Goal: Task Accomplishment & Management: Use online tool/utility

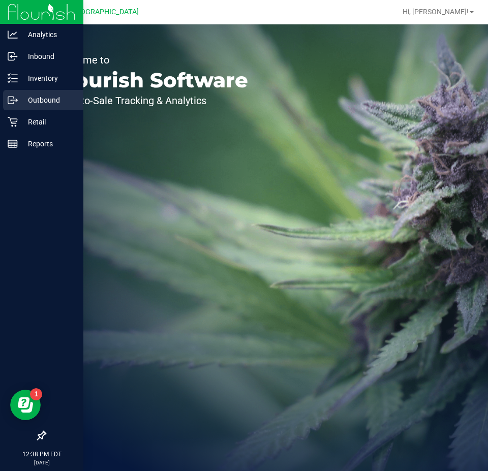
click at [22, 91] on div "Outbound" at bounding box center [43, 100] width 80 height 20
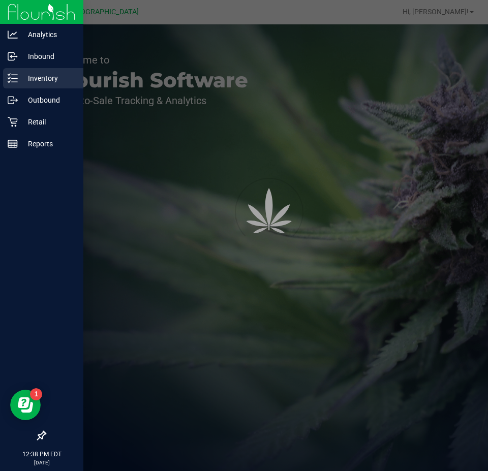
click at [31, 81] on p "Inventory" at bounding box center [48, 78] width 61 height 12
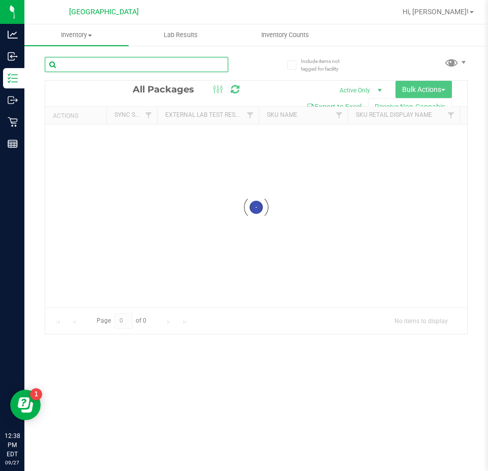
click at [76, 59] on input "text" at bounding box center [136, 64] width 183 height 15
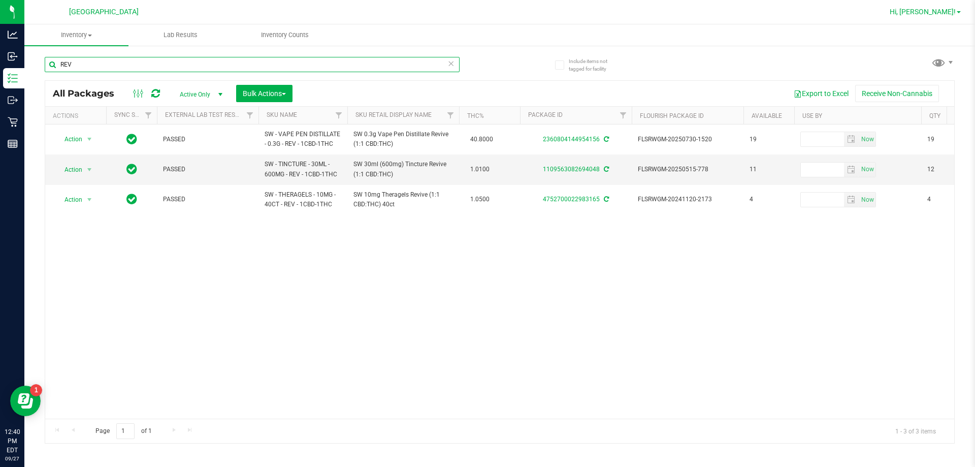
type input "REV"
click at [487, 17] on link "Hi, [PERSON_NAME]!" at bounding box center [925, 12] width 79 height 11
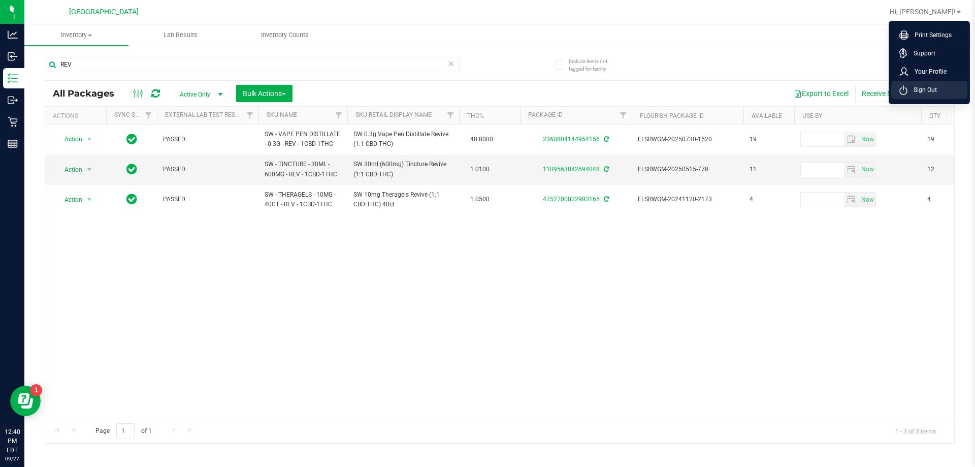
click at [487, 90] on span "Sign Out" at bounding box center [922, 90] width 29 height 10
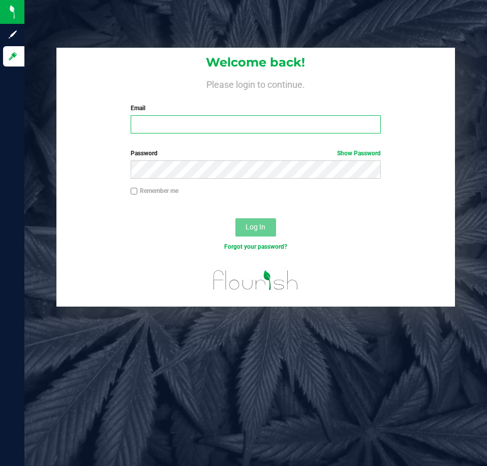
click at [183, 119] on input "Email" at bounding box center [256, 124] width 250 height 18
type input "[EMAIL_ADDRESS][DOMAIN_NAME]"
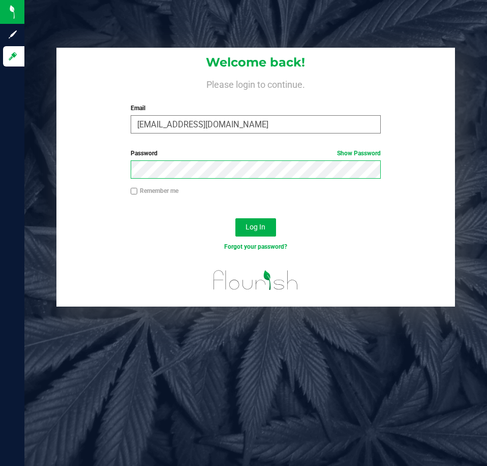
click at [235, 218] on button "Log In" at bounding box center [255, 227] width 41 height 18
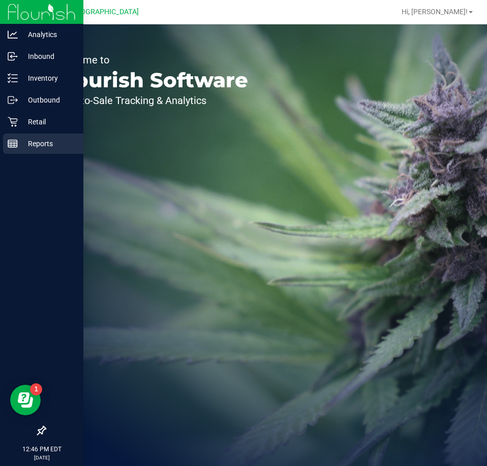
click at [23, 146] on p "Reports" at bounding box center [48, 144] width 61 height 12
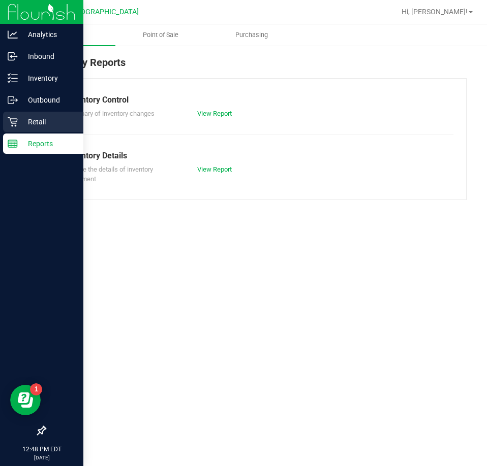
click at [37, 115] on div "Retail" at bounding box center [43, 122] width 80 height 20
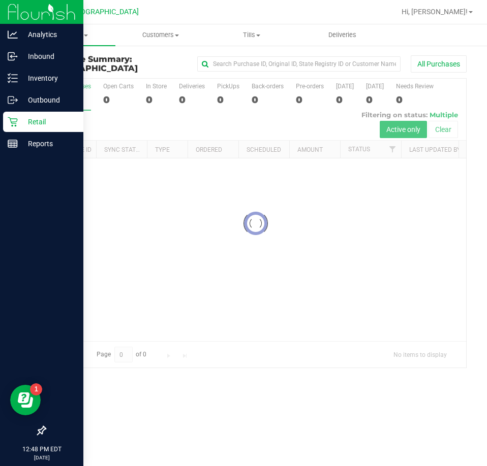
click at [23, 157] on div at bounding box center [41, 288] width 83 height 266
click at [25, 151] on div "Reports" at bounding box center [43, 144] width 80 height 20
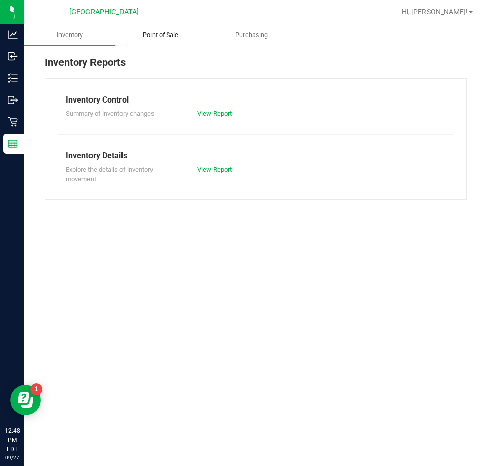
click at [149, 41] on uib-tab-heading "Point of Sale" at bounding box center [161, 35] width 90 height 20
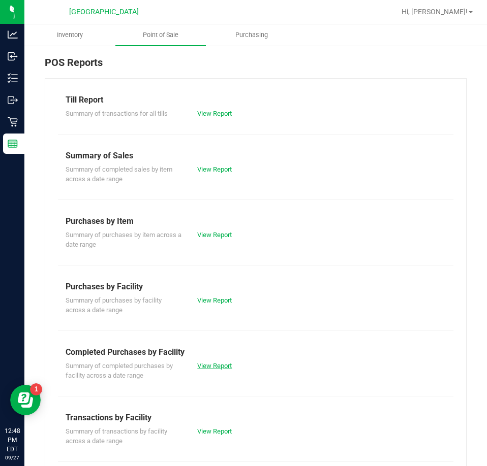
click at [203, 362] on link "View Report" at bounding box center [214, 366] width 35 height 8
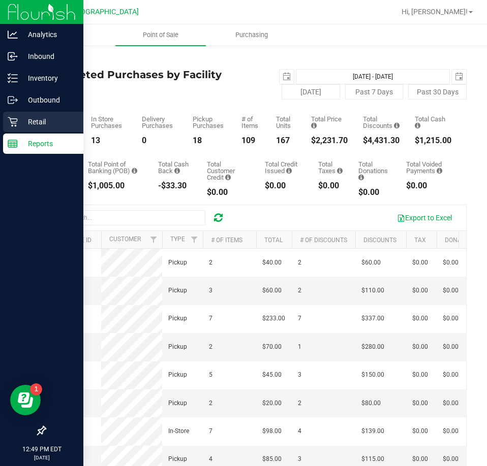
click at [21, 126] on p "Retail" at bounding box center [48, 122] width 61 height 12
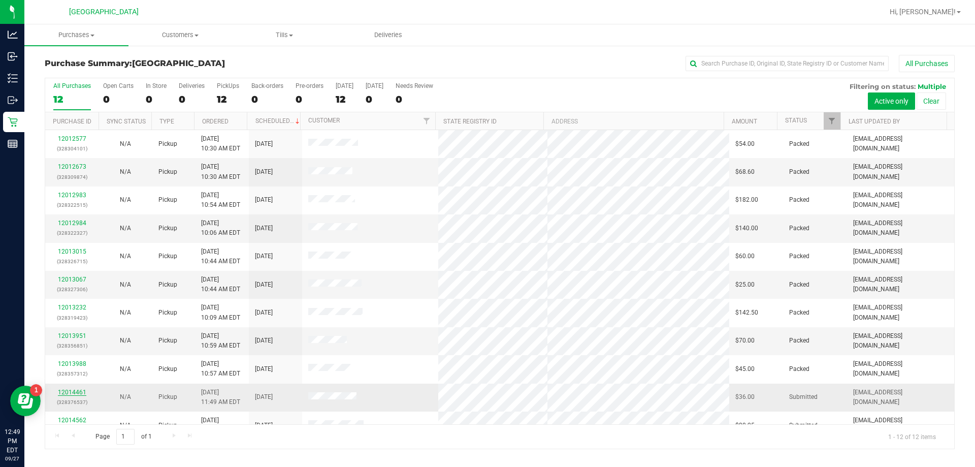
click at [77, 394] on link "12014461" at bounding box center [72, 392] width 28 height 7
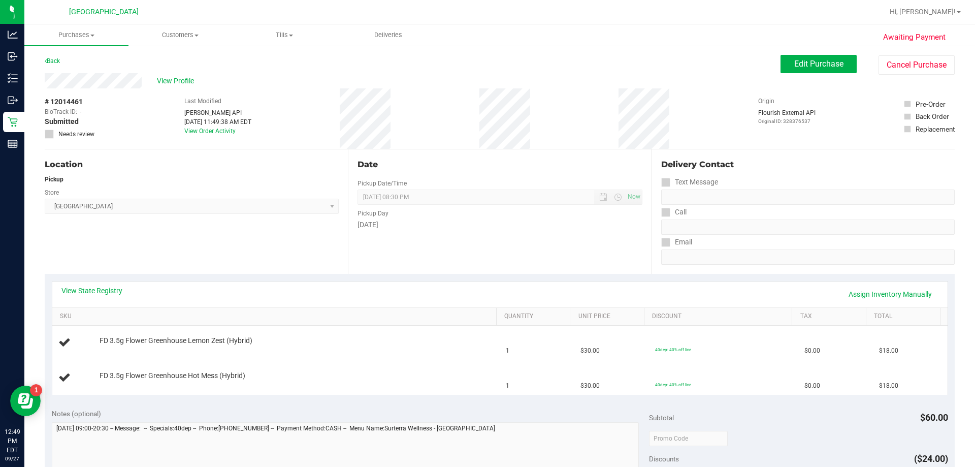
click at [197, 240] on div "Location Pickup Store Orange Park WC Select Store Bonita Springs WC Boynton Bea…" at bounding box center [196, 211] width 303 height 124
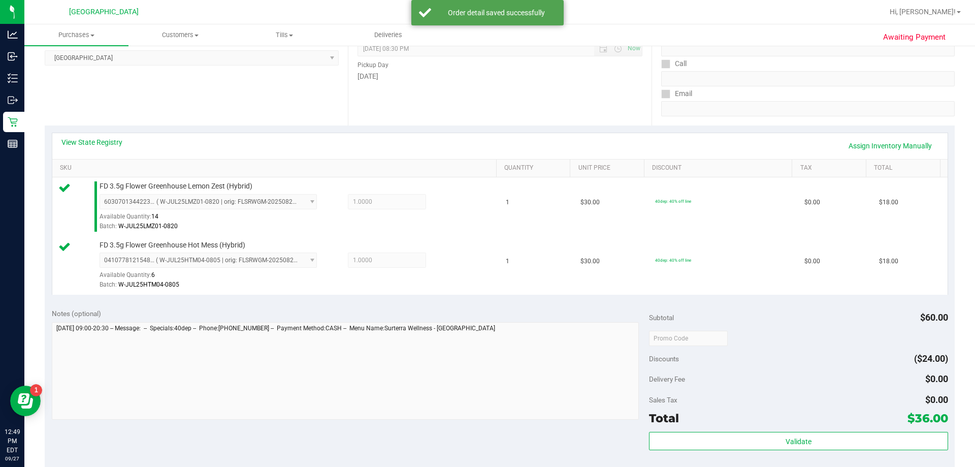
scroll to position [254, 0]
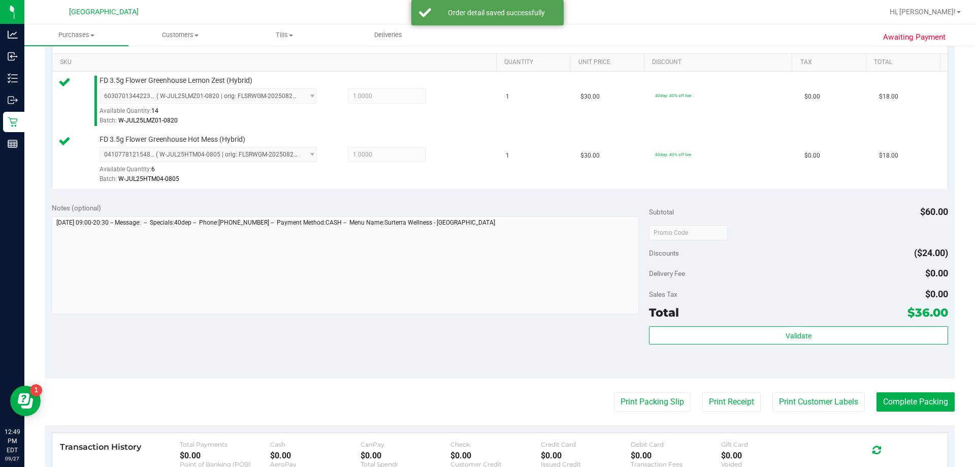
click at [487, 364] on div "Validate" at bounding box center [798, 349] width 299 height 46
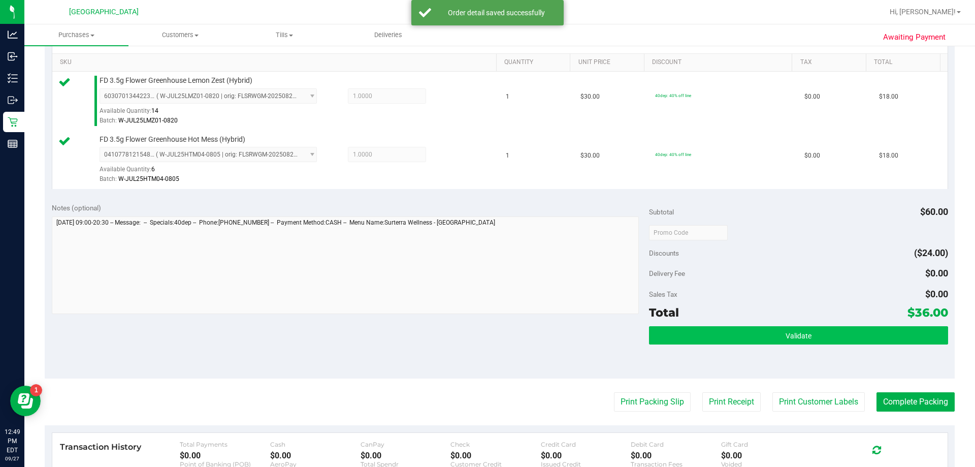
drag, startPoint x: 754, startPoint y: 358, endPoint x: 755, endPoint y: 340, distance: 17.3
click at [487, 355] on div "Validate" at bounding box center [798, 349] width 299 height 46
click at [487, 340] on button "Validate" at bounding box center [798, 335] width 299 height 18
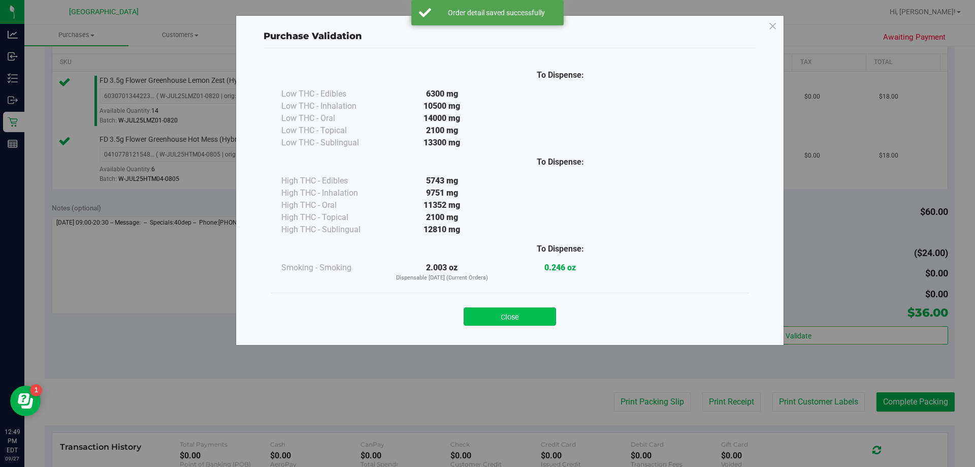
click at [487, 309] on button "Close" at bounding box center [510, 316] width 92 height 18
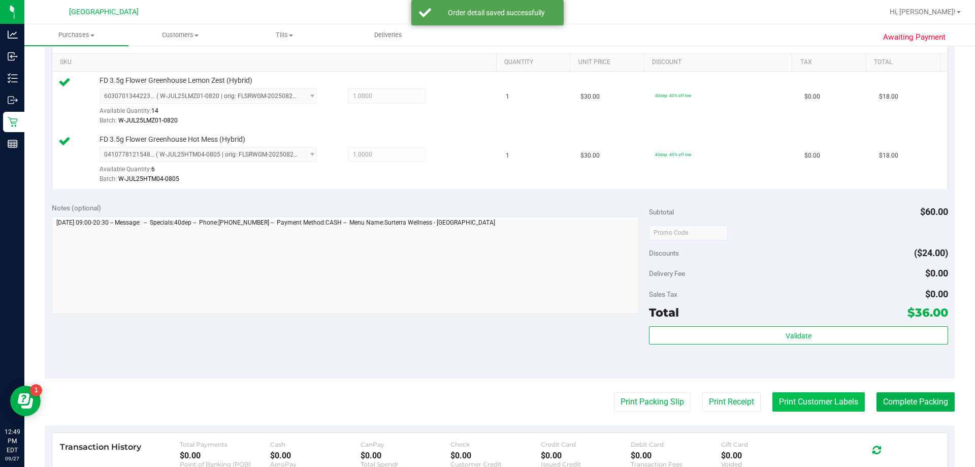
click at [487, 403] on button "Print Customer Labels" at bounding box center [819, 401] width 92 height 19
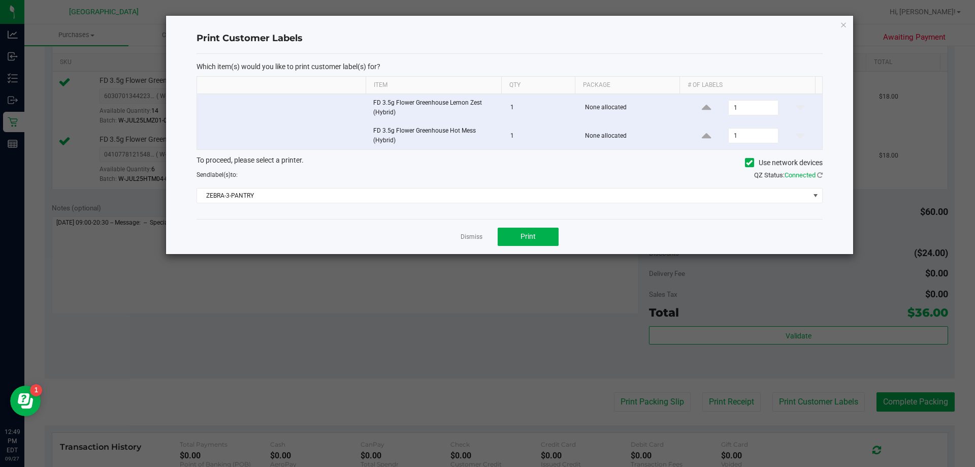
click at [455, 204] on div "Which item(s) would you like to print customer label(s) for? Item Qty Package #…" at bounding box center [510, 136] width 626 height 165
click at [456, 195] on span "ZEBRA-3-PANTRY" at bounding box center [503, 195] width 613 height 14
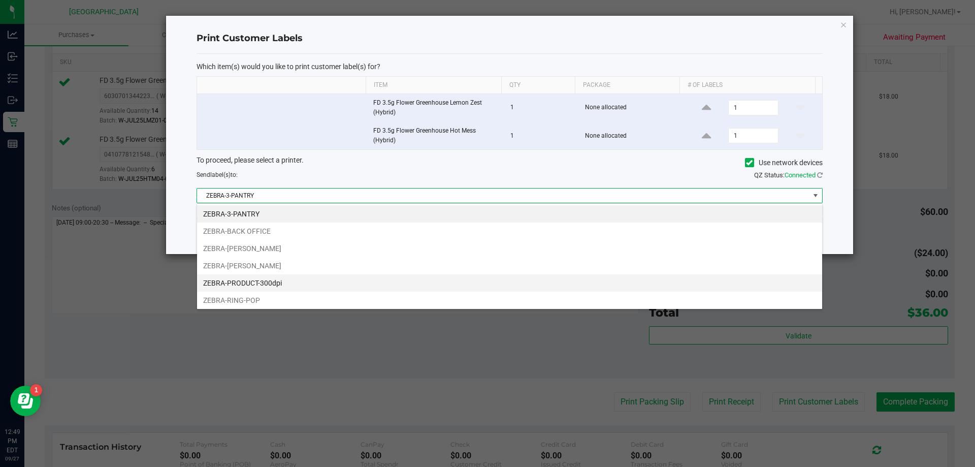
scroll to position [15, 626]
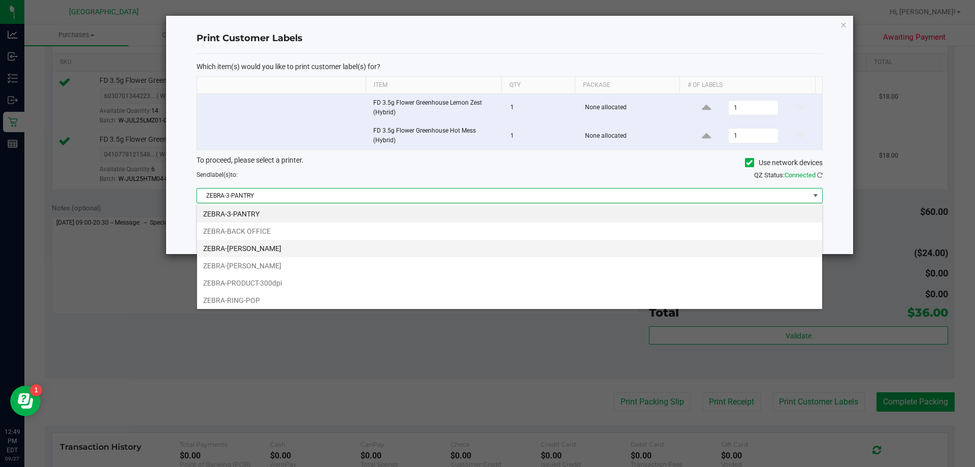
click at [272, 255] on li "ZEBRA-CLYDE-BUNNY" at bounding box center [509, 248] width 625 height 17
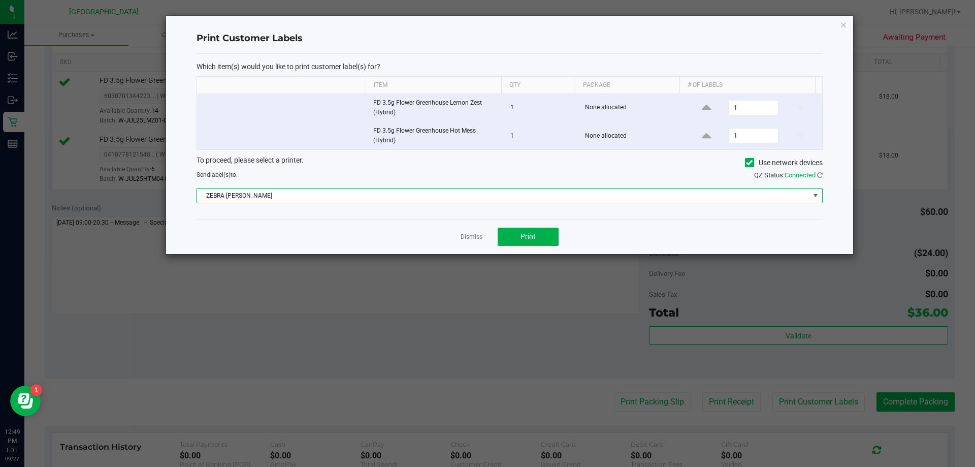
click at [283, 199] on span "ZEBRA-CLYDE-BUNNY" at bounding box center [503, 195] width 613 height 14
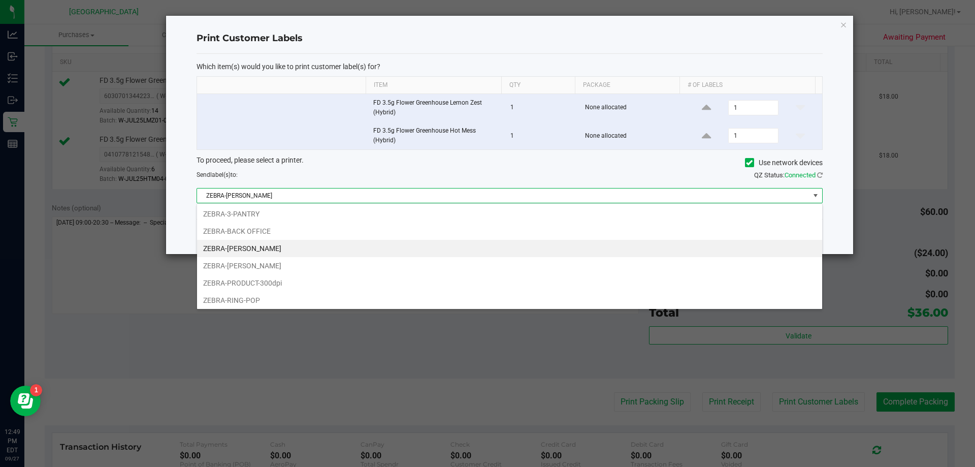
click at [242, 274] on li "ZEBRA-LIONEL-RICHIE" at bounding box center [509, 265] width 625 height 17
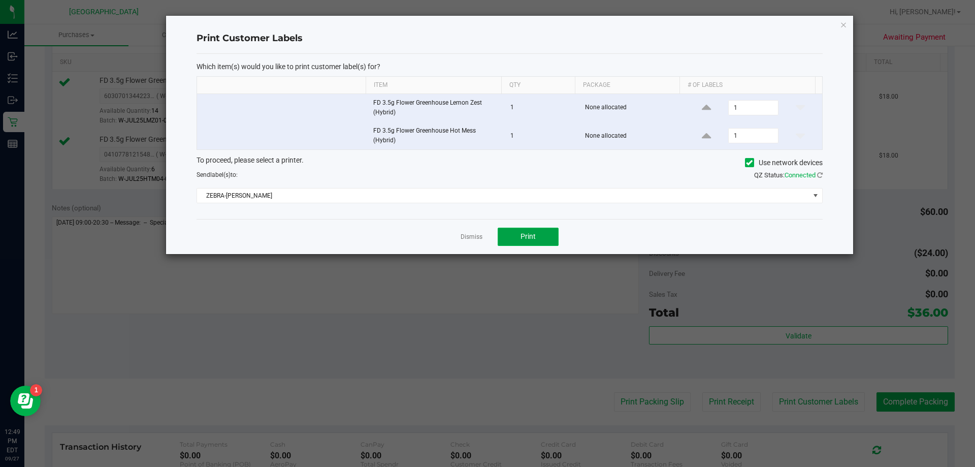
click at [487, 236] on button "Print" at bounding box center [528, 237] width 61 height 18
click at [463, 236] on link "Dismiss" at bounding box center [472, 237] width 22 height 9
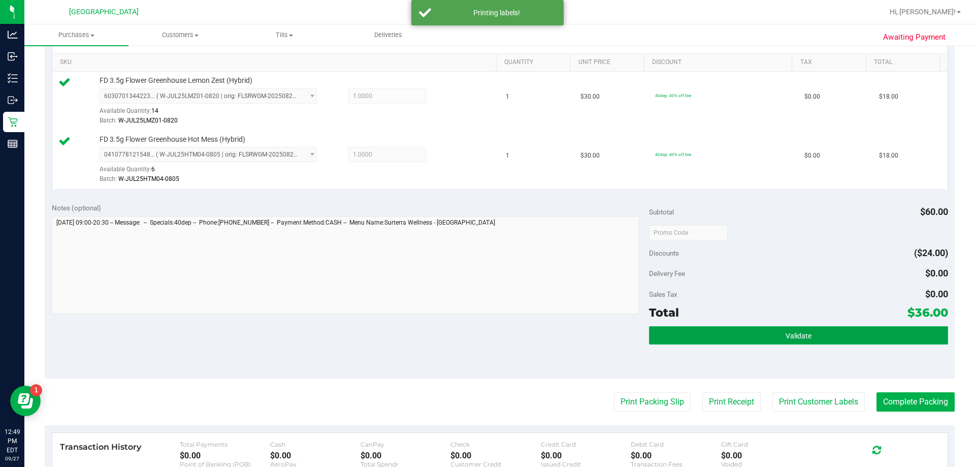
click at [487, 335] on button "Validate" at bounding box center [798, 335] width 299 height 18
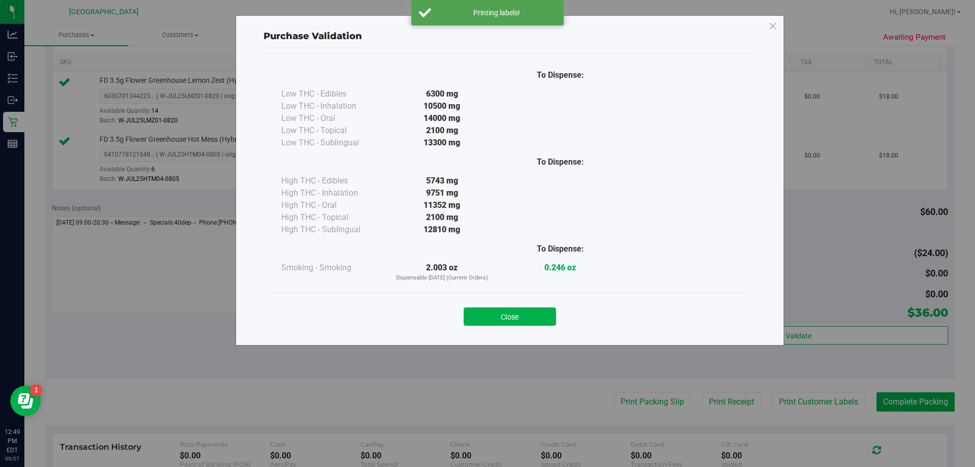
click at [487, 308] on button "Close" at bounding box center [510, 316] width 92 height 18
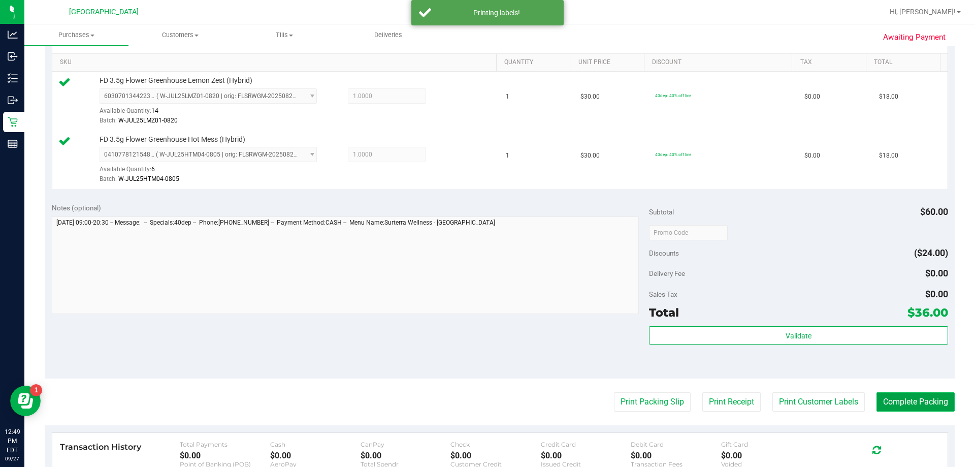
click at [487, 407] on button "Complete Packing" at bounding box center [916, 401] width 78 height 19
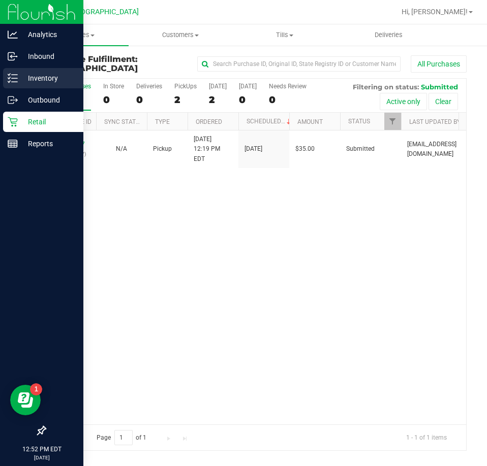
click at [21, 84] on p "Inventory" at bounding box center [48, 78] width 61 height 12
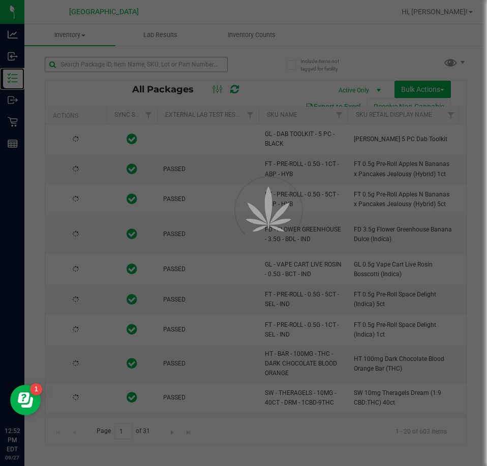
type input "[DATE]"
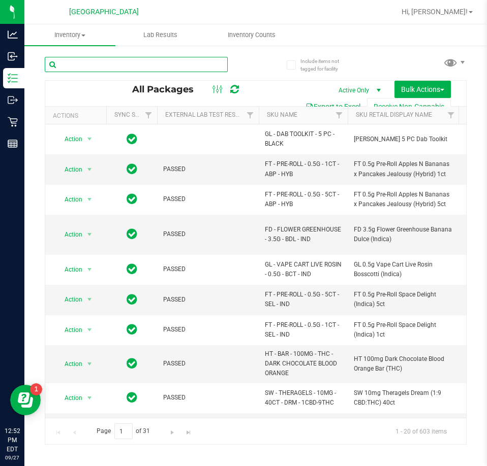
click at [106, 61] on input "text" at bounding box center [136, 64] width 183 height 15
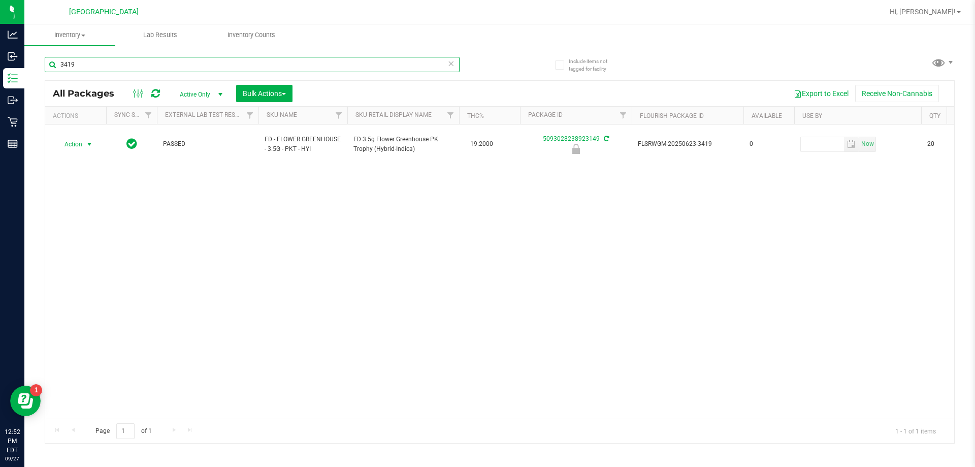
type input "3419"
click at [74, 140] on span "Action" at bounding box center [68, 144] width 27 height 14
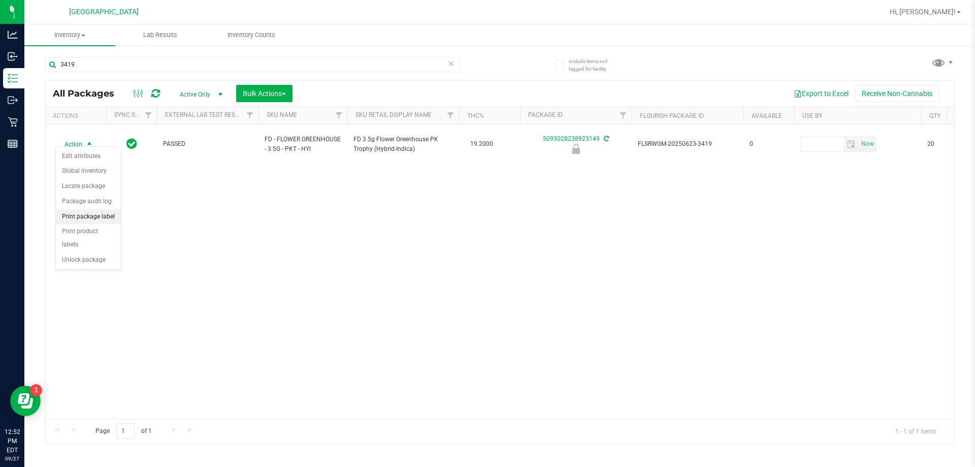
click at [92, 216] on li "Print package label" at bounding box center [88, 216] width 65 height 15
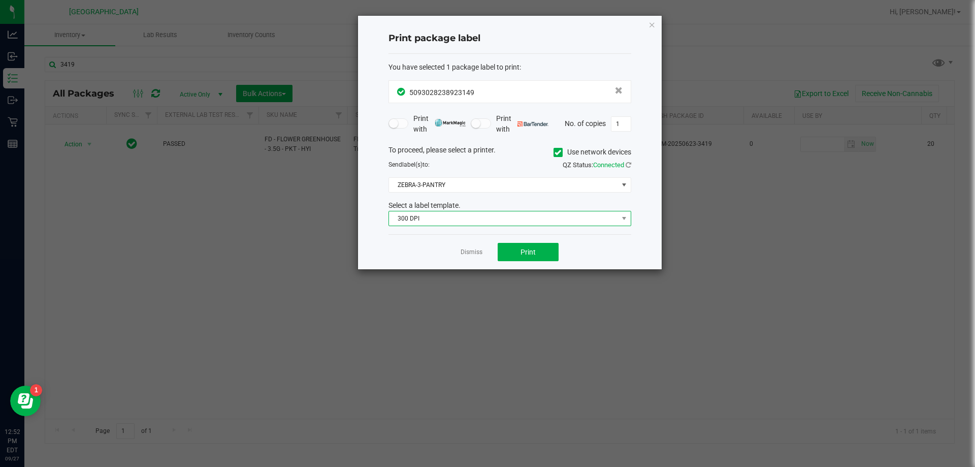
click at [487, 220] on span "300 DPI" at bounding box center [503, 218] width 229 height 14
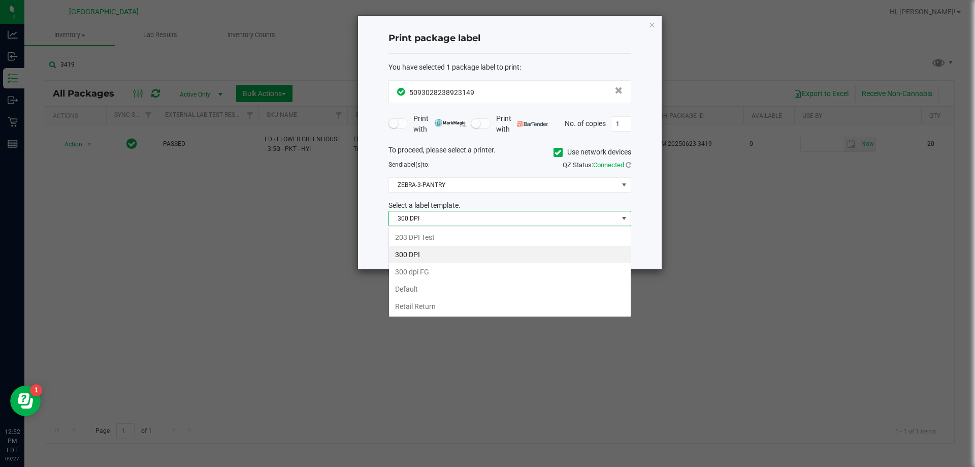
scroll to position [15, 243]
click at [408, 230] on li "203 DPI Test" at bounding box center [510, 237] width 242 height 17
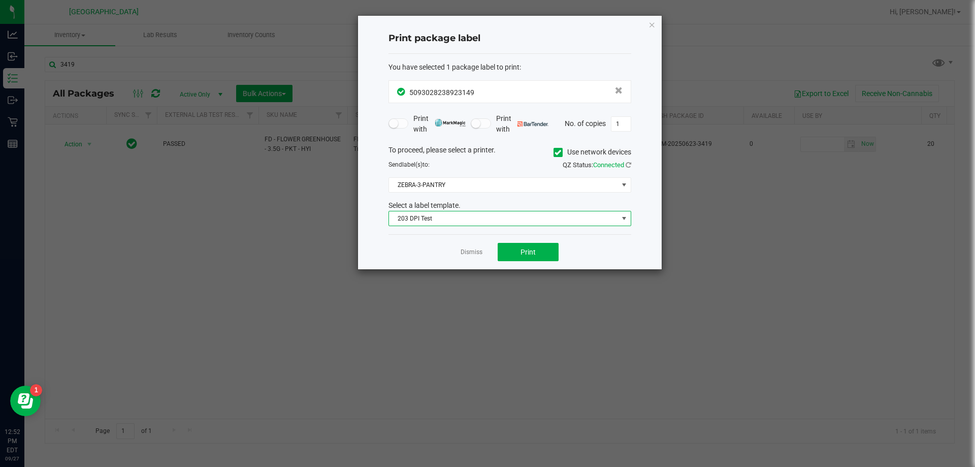
click at [458, 173] on div "To proceed, please select a printer. Use network devices Send label(s) to: QZ S…" at bounding box center [510, 186] width 243 height 82
click at [450, 185] on span "ZEBRA-3-PANTRY" at bounding box center [503, 185] width 229 height 14
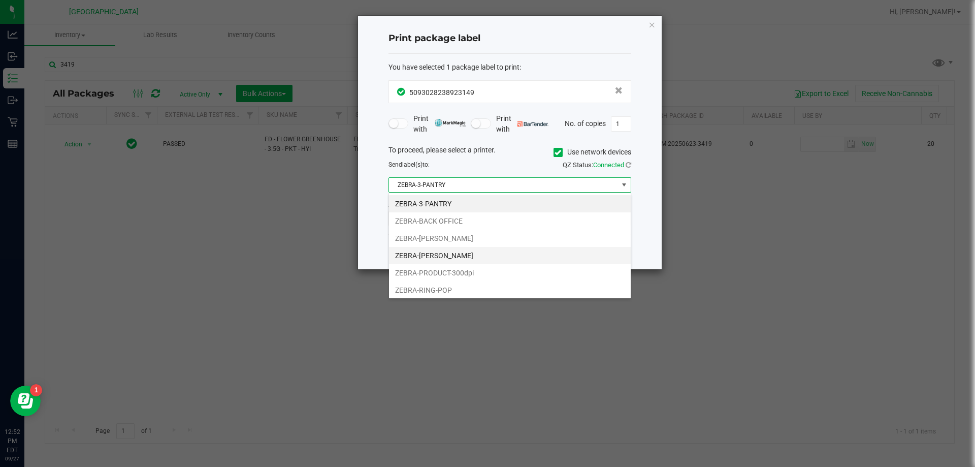
click at [441, 258] on li "ZEBRA-LIONEL-RICHIE" at bounding box center [510, 255] width 242 height 17
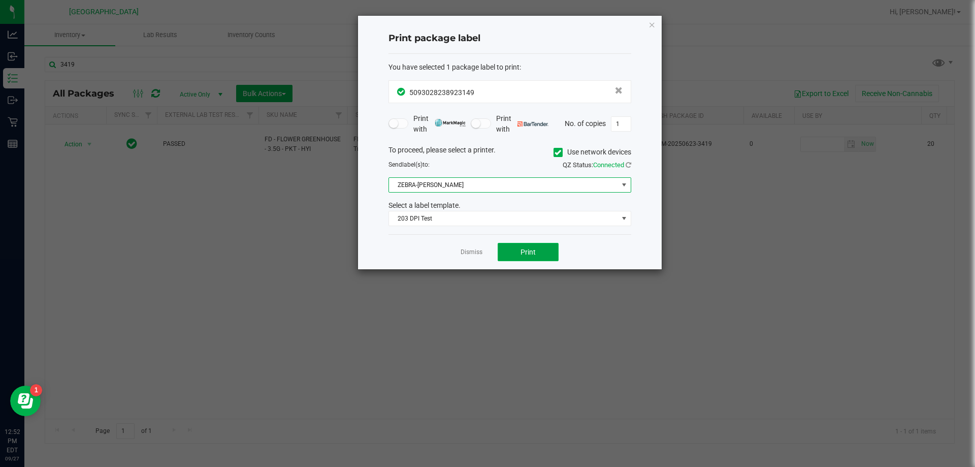
click at [487, 255] on span "Print" at bounding box center [528, 252] width 15 height 8
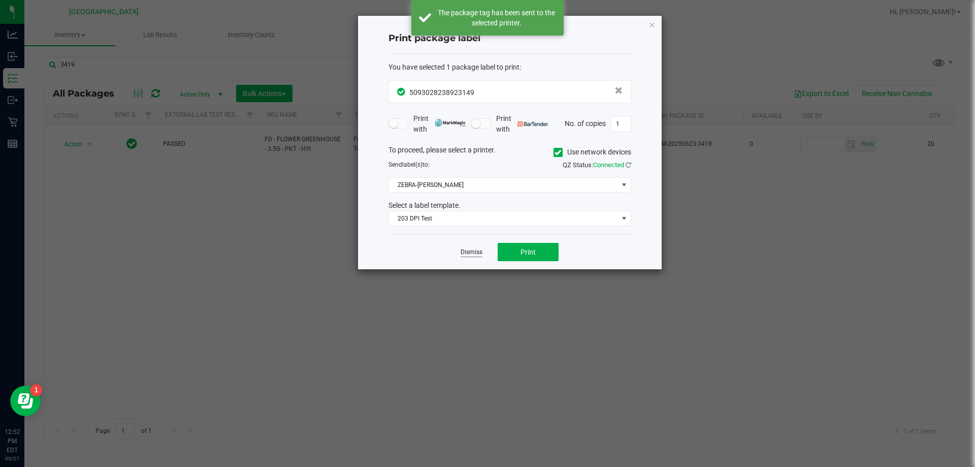
click at [462, 253] on link "Dismiss" at bounding box center [472, 252] width 22 height 9
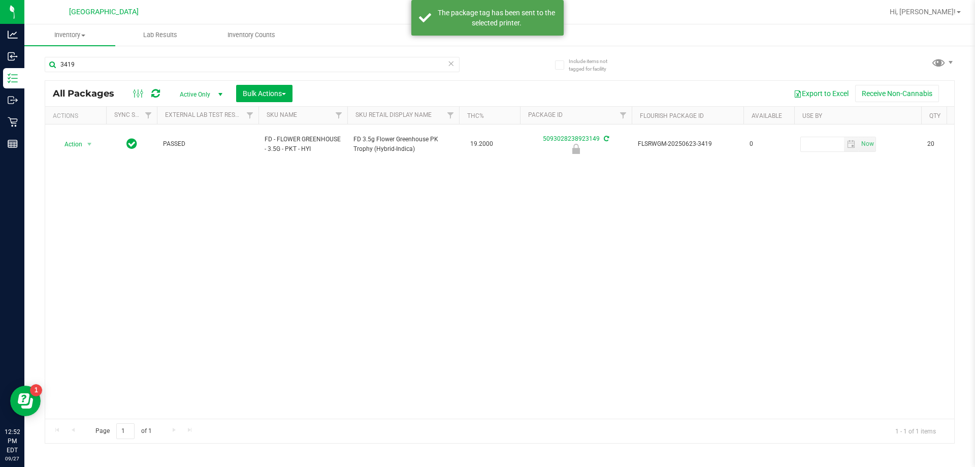
click at [292, 315] on div "Action Action Edit attributes Global inventory Locate package Package audit log…" at bounding box center [499, 271] width 909 height 294
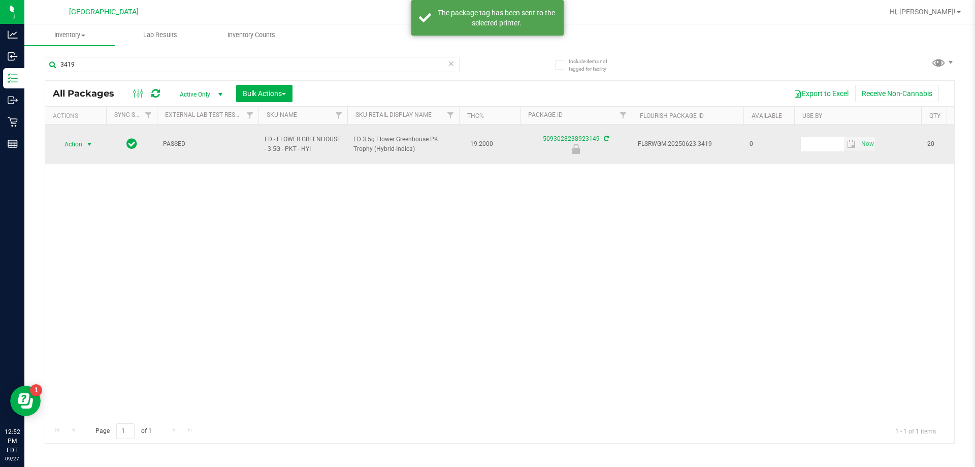
click at [86, 141] on span "select" at bounding box center [89, 144] width 8 height 8
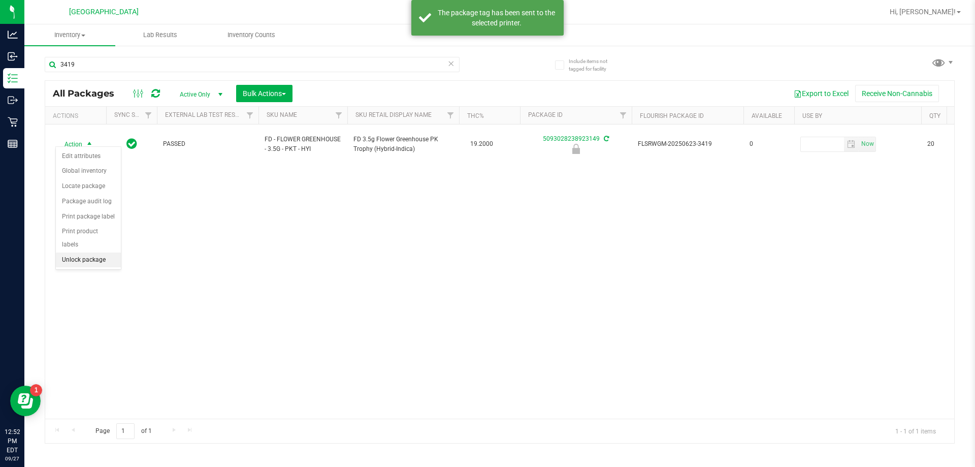
click at [89, 252] on li "Unlock package" at bounding box center [88, 259] width 65 height 15
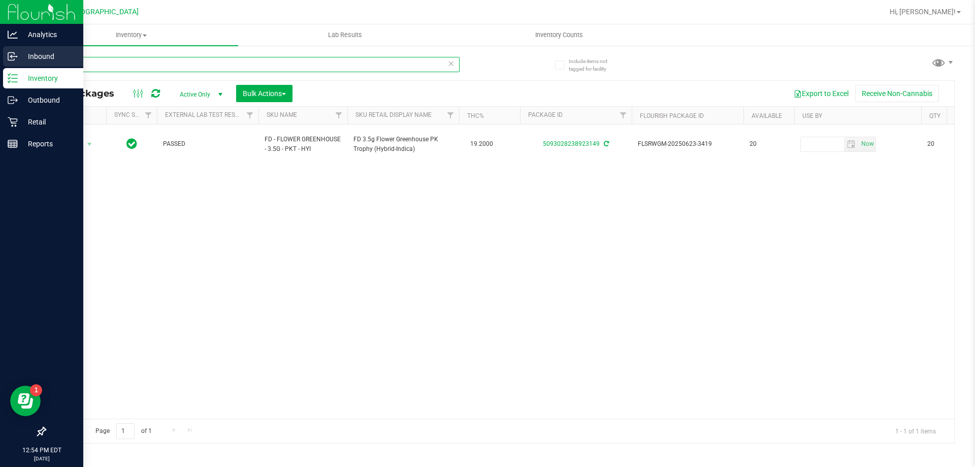
drag, startPoint x: 48, startPoint y: 68, endPoint x: 6, endPoint y: 65, distance: 42.3
click at [17, 68] on div "Analytics Inbound Inventory Outbound Retail Reports 12:54 PM EDT 09/27/2025 09/…" at bounding box center [487, 233] width 975 height 467
type input "RLF"
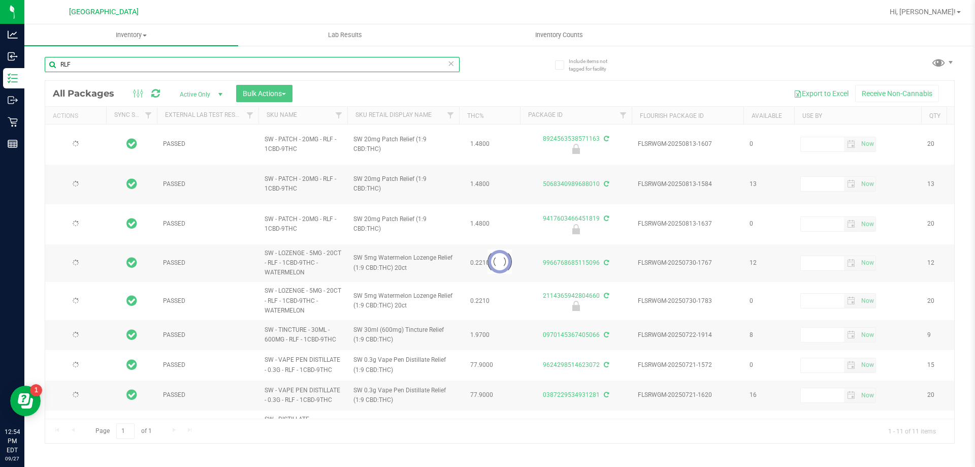
type input "[DATE]"
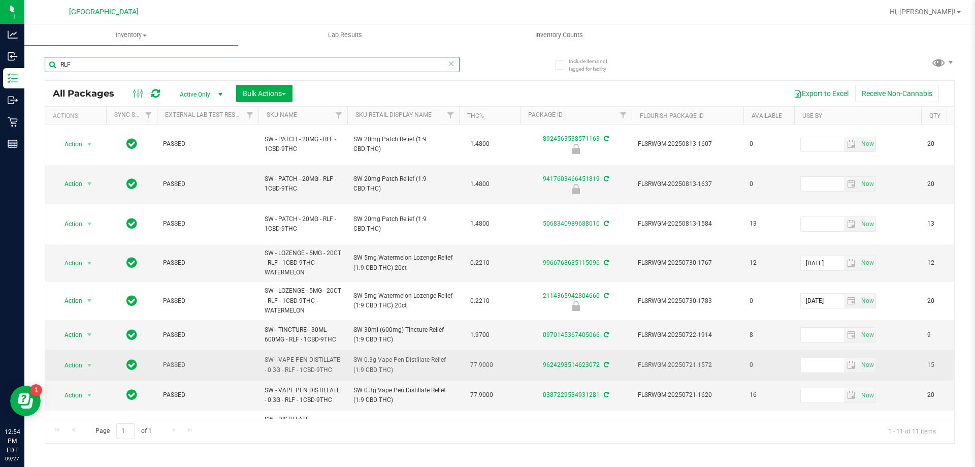
type input "RLF"
drag, startPoint x: 457, startPoint y: 334, endPoint x: 355, endPoint y: 329, distance: 102.3
click at [355, 350] on td "SW 0.3g Vape Pen Distillate Relief (1:9 CBD:THC)" at bounding box center [403, 365] width 112 height 30
copy span "SW 0.3g Vape Pen Distillate Relief (1:9 CBD:THC)"
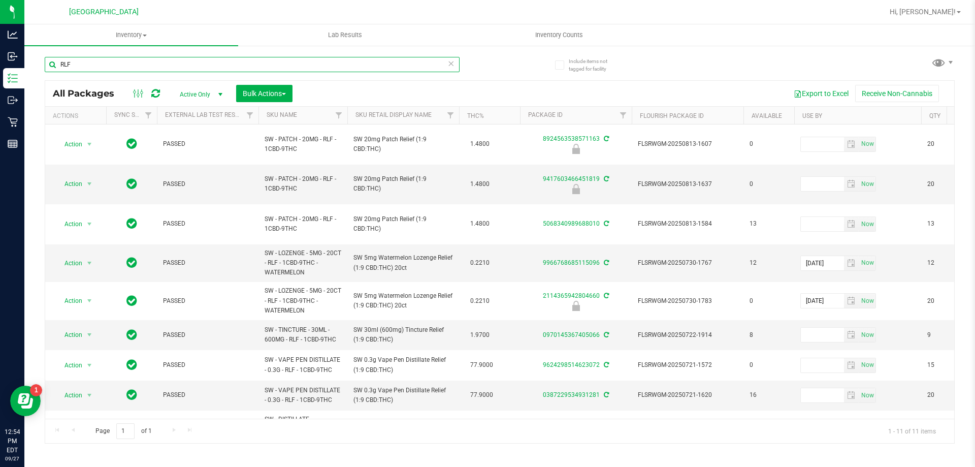
drag, startPoint x: 81, startPoint y: 67, endPoint x: 49, endPoint y: 64, distance: 32.2
click at [52, 66] on input "RLF" at bounding box center [252, 64] width 415 height 15
paste input "SW 0.3g Vape Pen Distillate Relief (1:9 CBD:THC)"
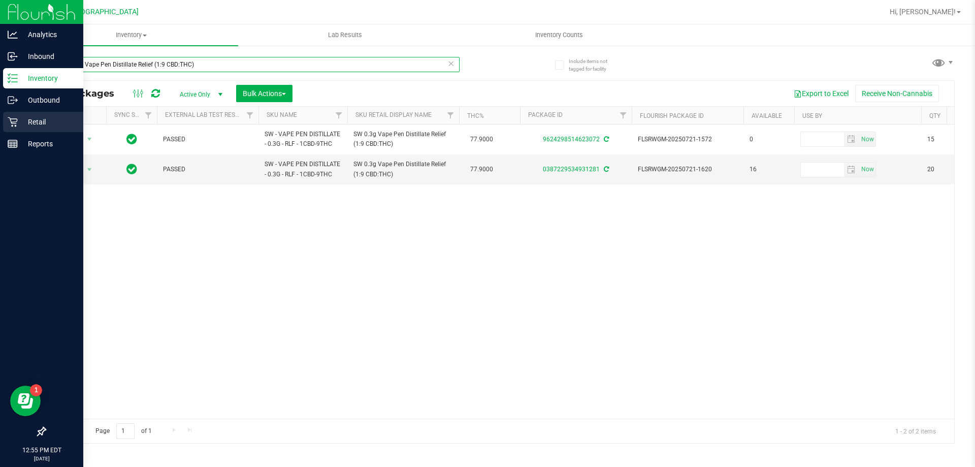
type input "SW 0.3g Vape Pen Distillate Relief (1:9 CBD:THC)"
click at [17, 121] on icon at bounding box center [13, 122] width 10 height 10
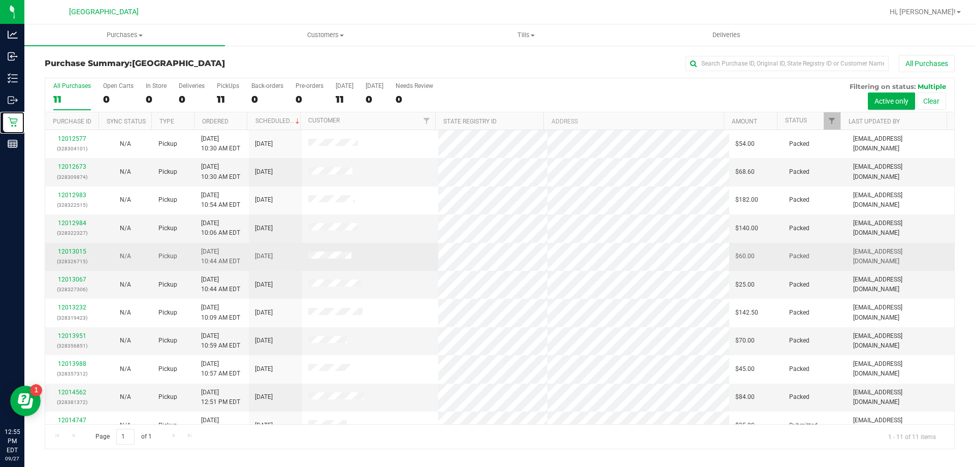
scroll to position [15, 0]
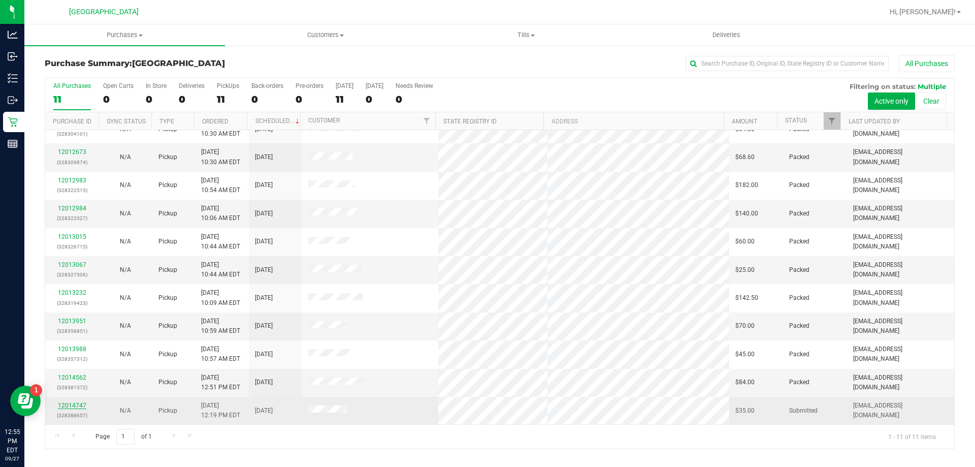
click at [70, 402] on link "12014747" at bounding box center [72, 405] width 28 height 7
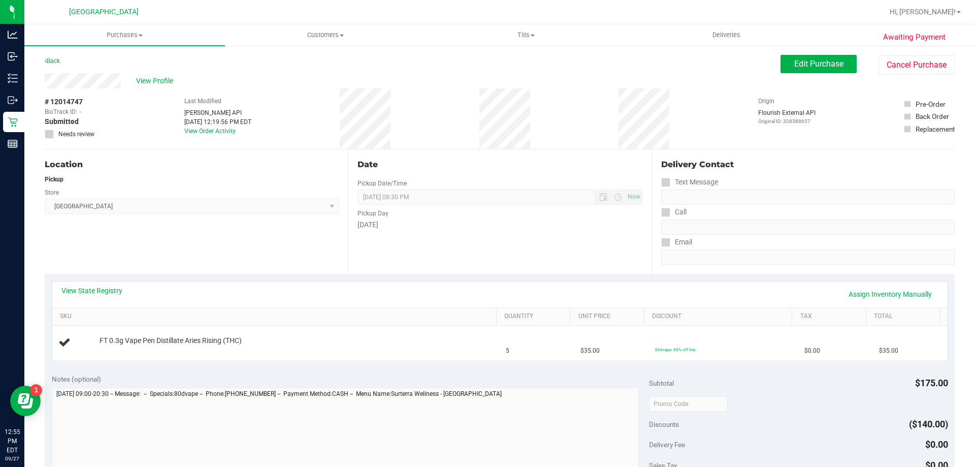
click at [238, 204] on span "Orange Park WC Select Store Bonita Springs WC Boynton Beach WC Bradenton WC Bra…" at bounding box center [192, 206] width 294 height 15
click at [127, 203] on span "Orange Park WC Select Store Bonita Springs WC Boynton Beach WC Bradenton WC Bra…" at bounding box center [192, 206] width 294 height 15
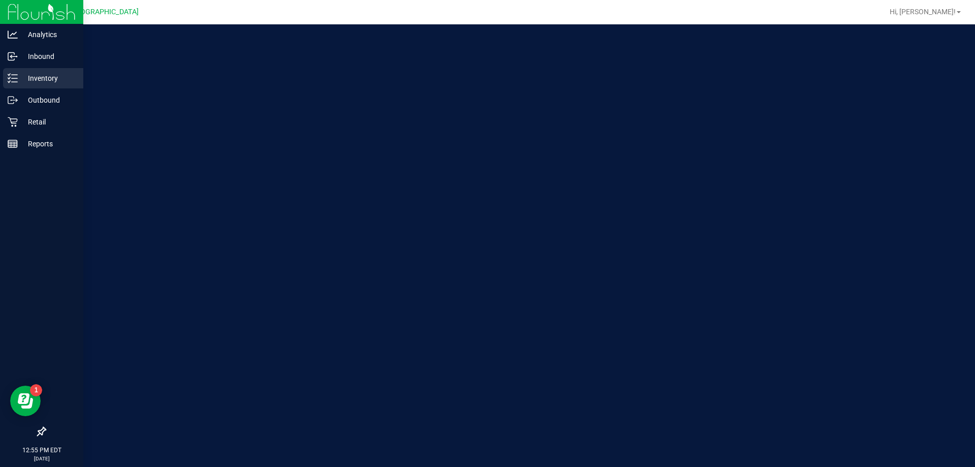
click at [30, 84] on p "Inventory" at bounding box center [48, 78] width 61 height 12
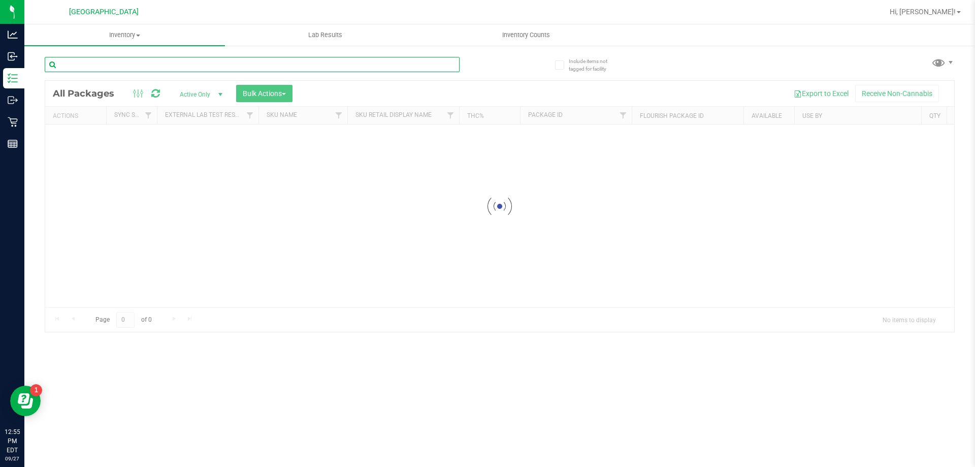
click at [170, 62] on div "Inventory All packages All inventory Waste log Create inventory Lab Results Inv…" at bounding box center [499, 245] width 951 height 442
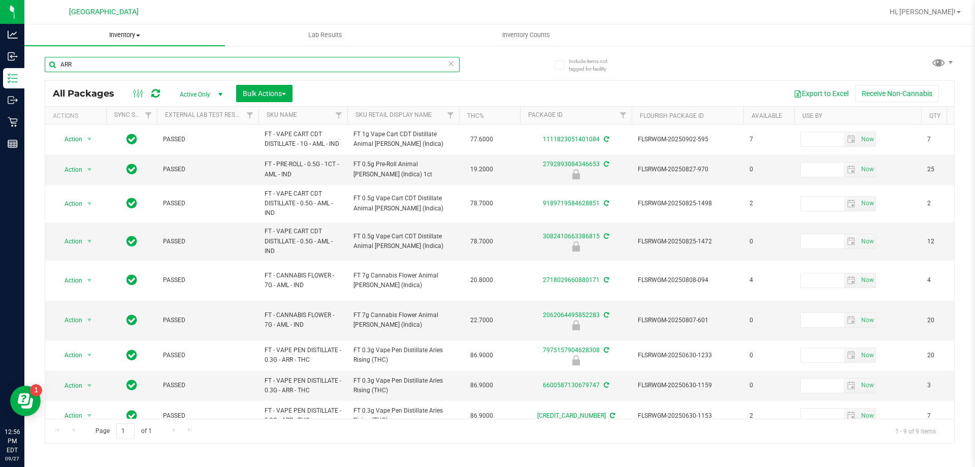
type input "ARR"
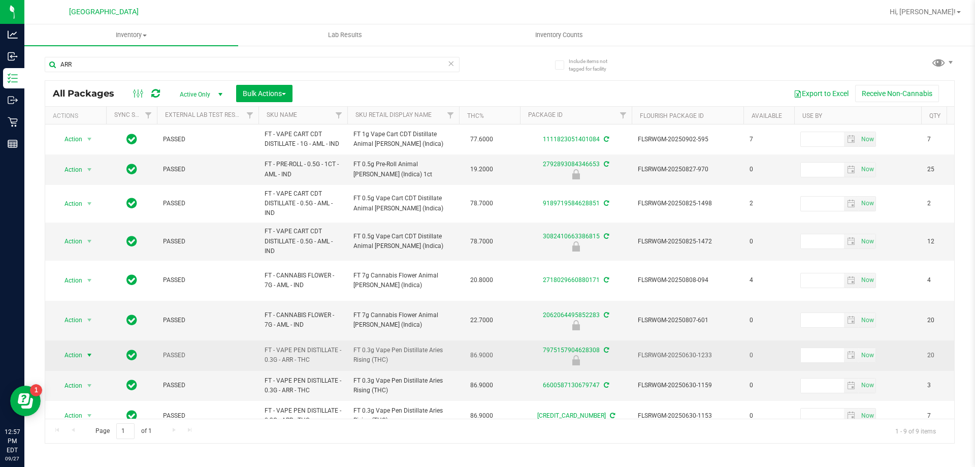
click at [75, 348] on span "Action" at bounding box center [68, 355] width 27 height 14
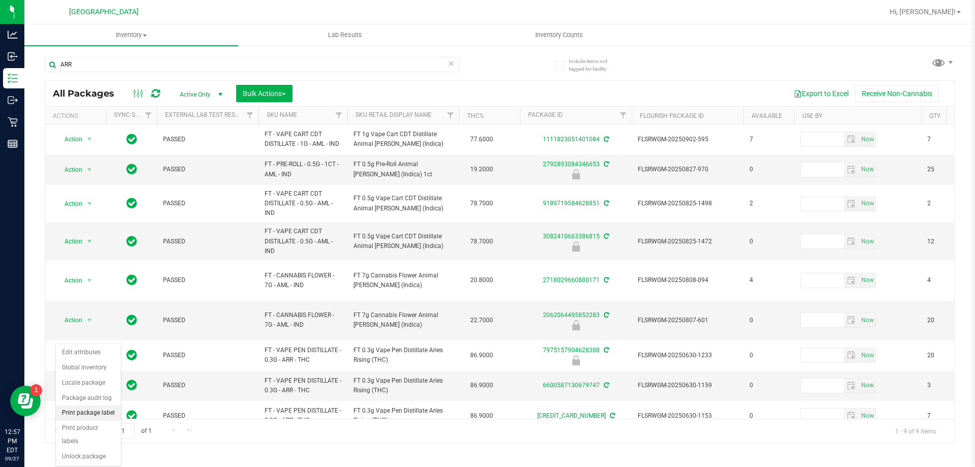
click at [90, 416] on li "Print package label" at bounding box center [88, 412] width 65 height 15
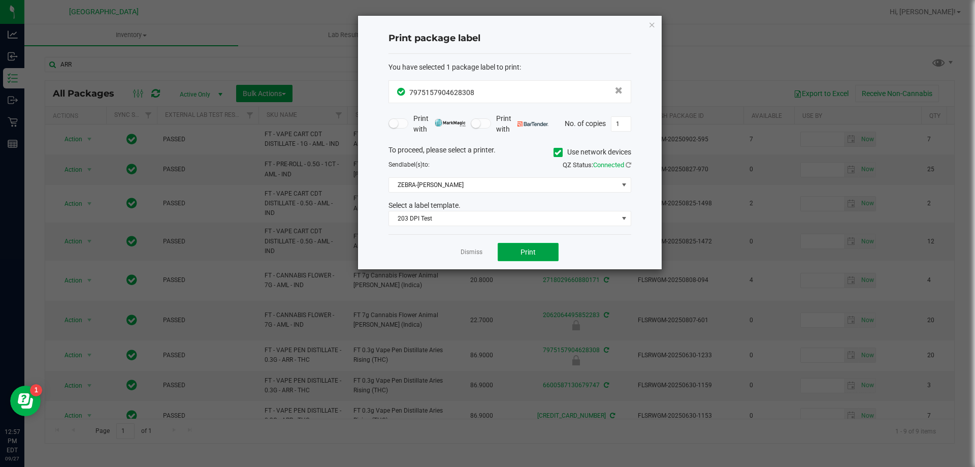
click at [519, 250] on button "Print" at bounding box center [528, 252] width 61 height 18
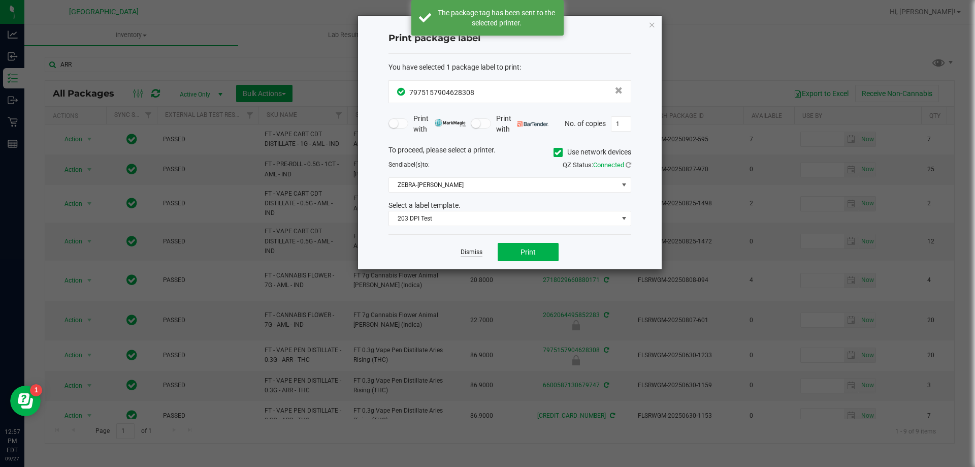
click at [475, 256] on link "Dismiss" at bounding box center [472, 252] width 22 height 9
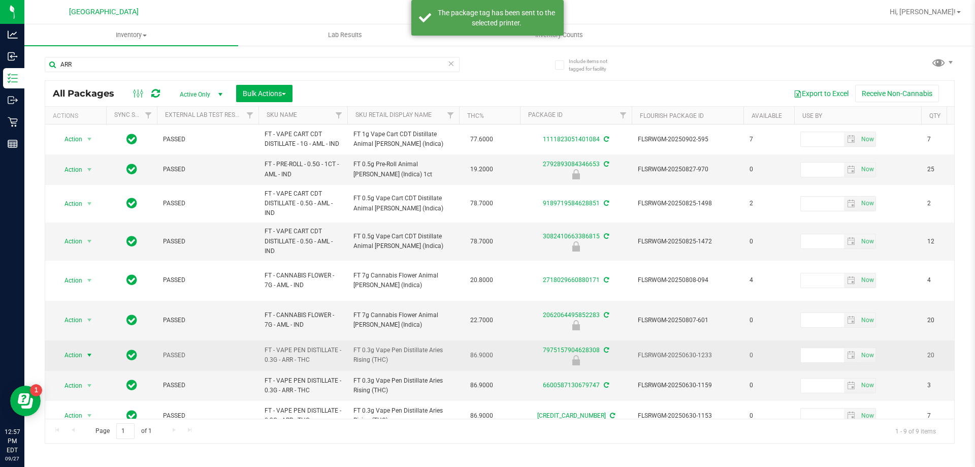
click at [90, 351] on span "select" at bounding box center [89, 355] width 8 height 8
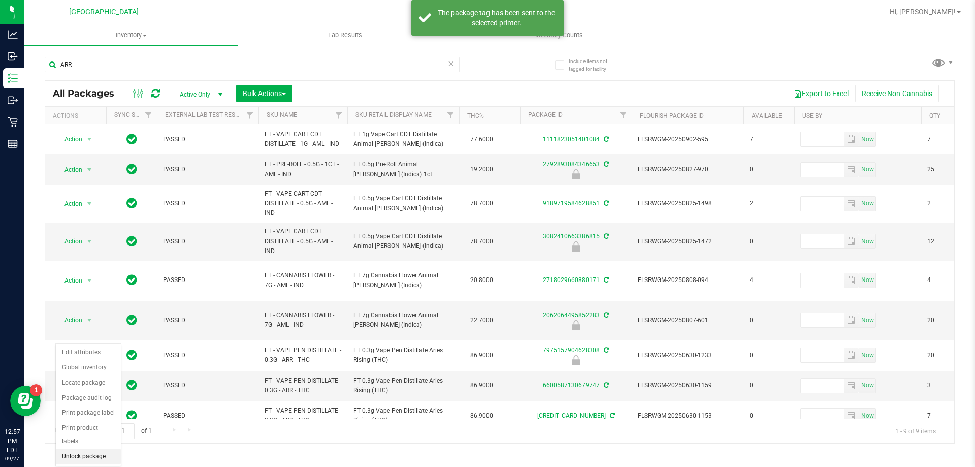
click at [98, 449] on li "Unlock package" at bounding box center [88, 456] width 65 height 15
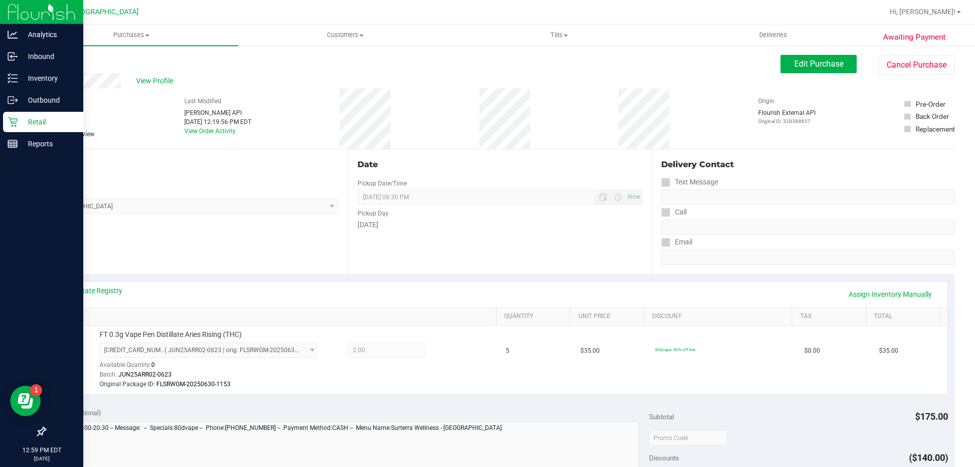
click at [28, 120] on p "Retail" at bounding box center [48, 122] width 61 height 12
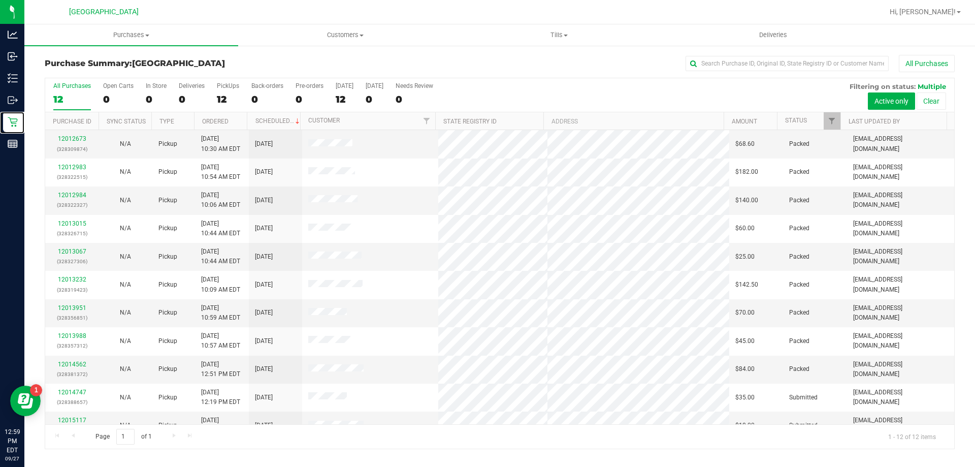
scroll to position [43, 0]
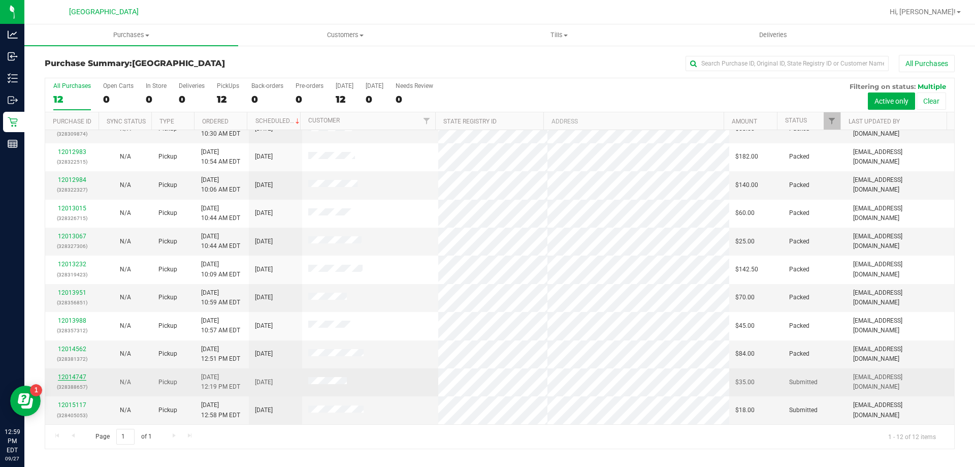
click at [81, 377] on link "12014747" at bounding box center [72, 376] width 28 height 7
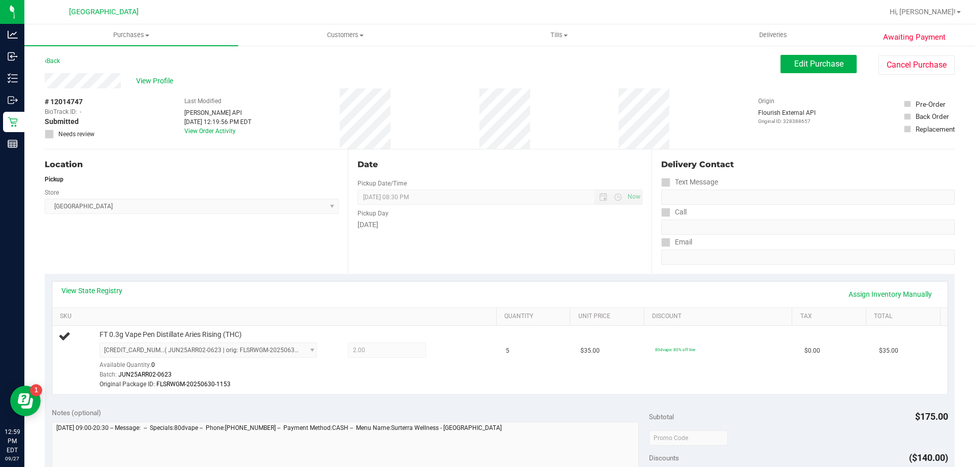
click at [315, 255] on div "Location Pickup Store Orange Park WC Select Store Bonita Springs WC Boynton Bea…" at bounding box center [196, 211] width 303 height 124
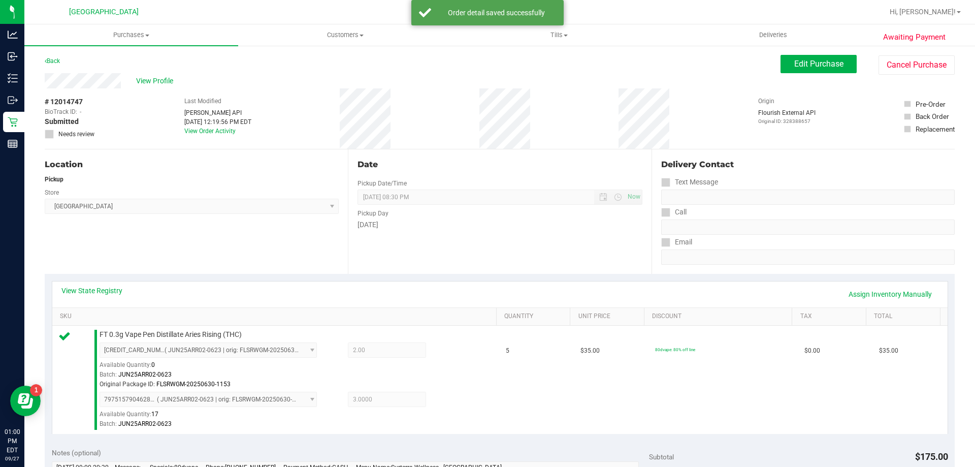
scroll to position [305, 0]
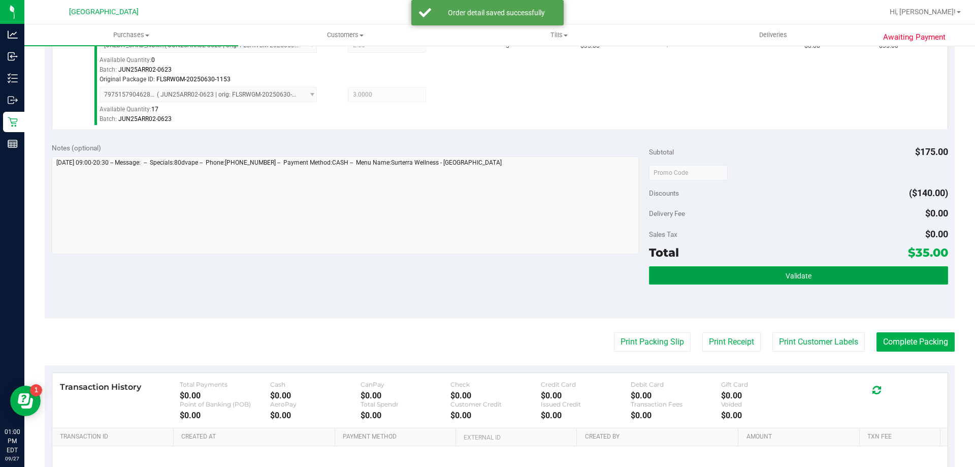
click at [822, 281] on button "Validate" at bounding box center [798, 275] width 299 height 18
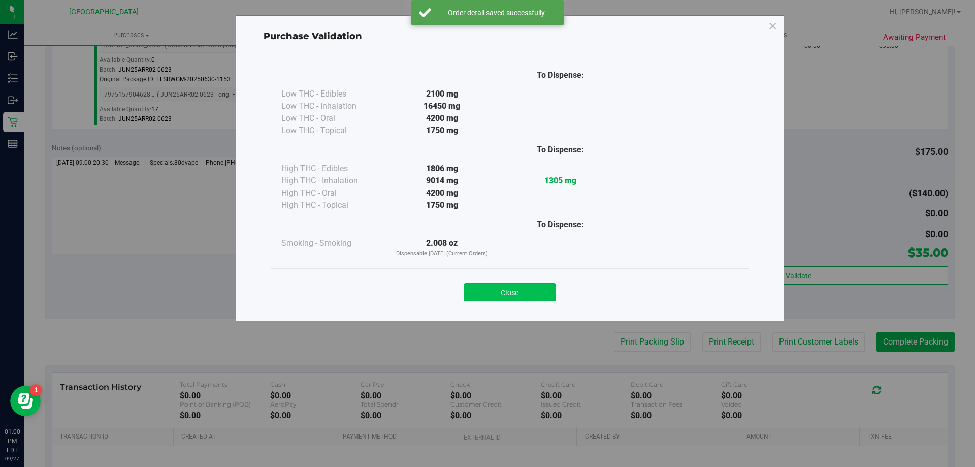
click at [524, 295] on button "Close" at bounding box center [510, 292] width 92 height 18
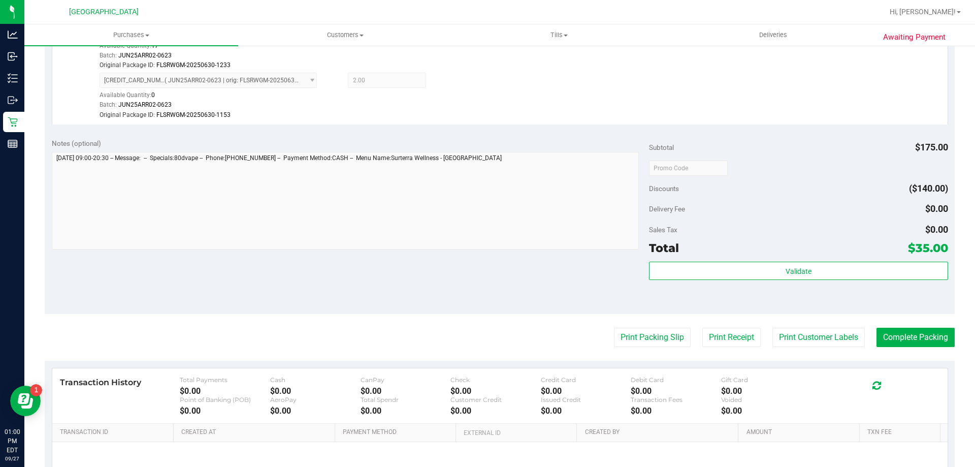
scroll to position [356, 0]
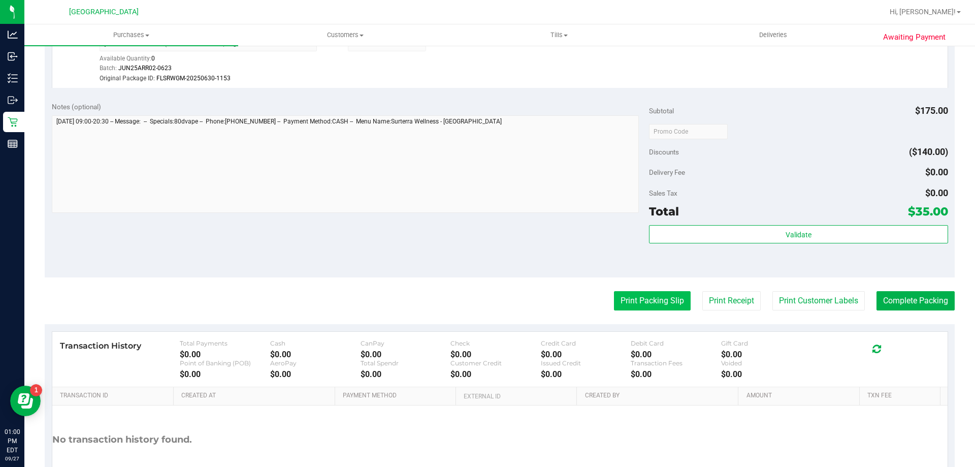
click at [658, 300] on button "Print Packing Slip" at bounding box center [652, 300] width 77 height 19
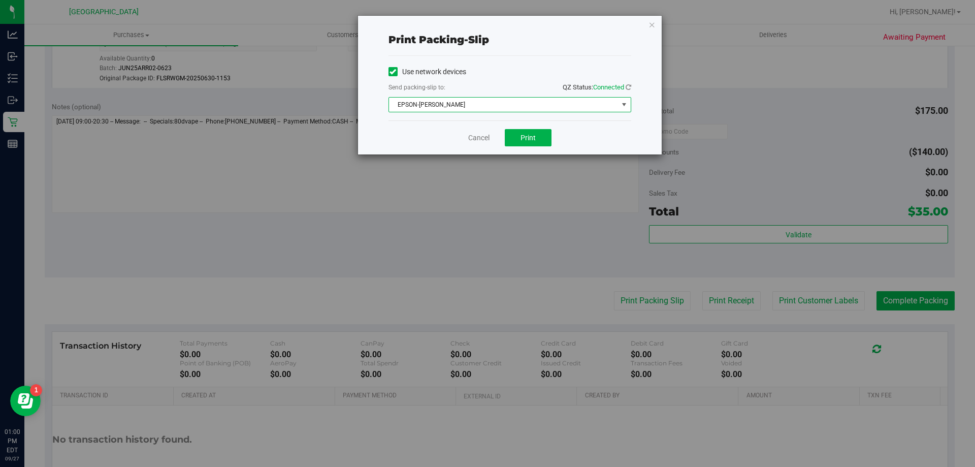
click at [509, 101] on span "EPSON-[PERSON_NAME]" at bounding box center [503, 105] width 229 height 14
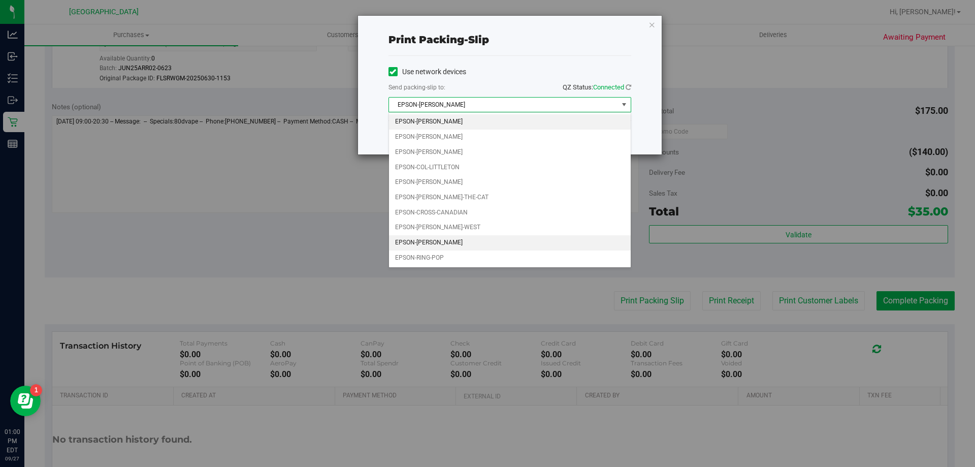
click at [439, 242] on li "EPSON-[PERSON_NAME]" at bounding box center [510, 242] width 242 height 15
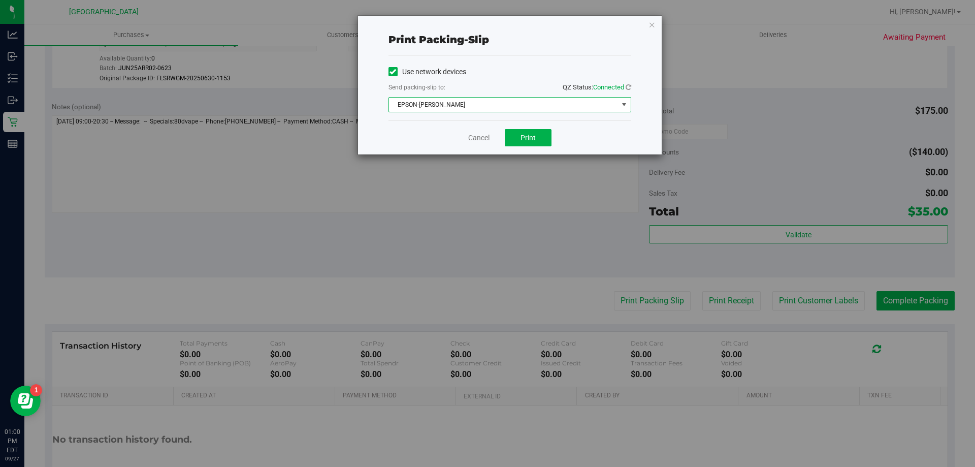
click at [543, 151] on div "Cancel Print" at bounding box center [510, 137] width 243 height 34
click at [532, 137] on span "Print" at bounding box center [528, 138] width 15 height 8
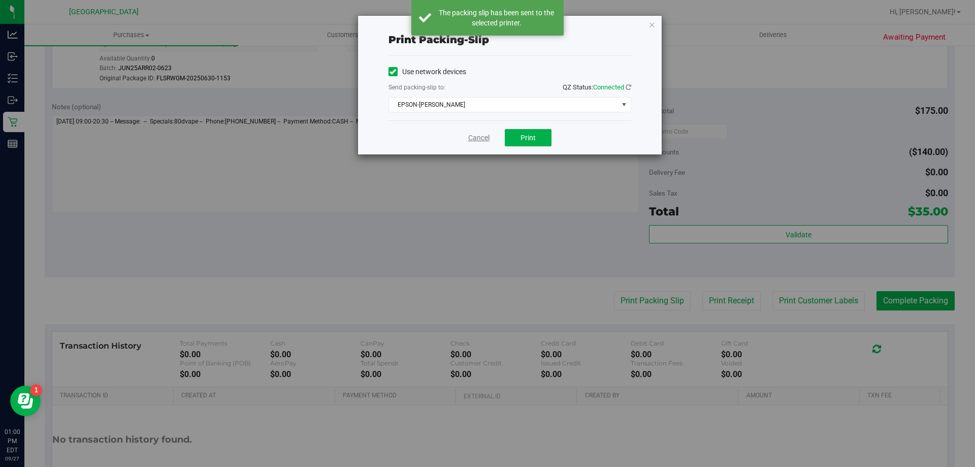
click at [481, 140] on link "Cancel" at bounding box center [478, 138] width 21 height 11
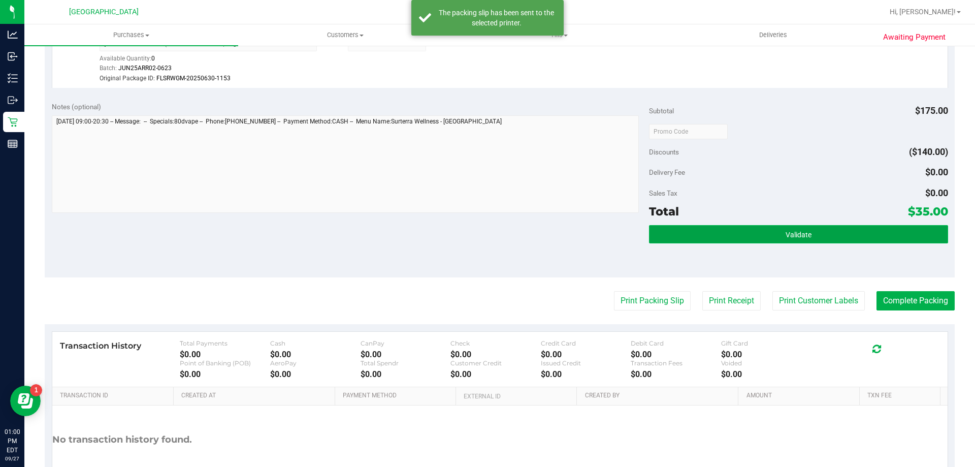
click at [777, 243] on button "Validate" at bounding box center [798, 234] width 299 height 18
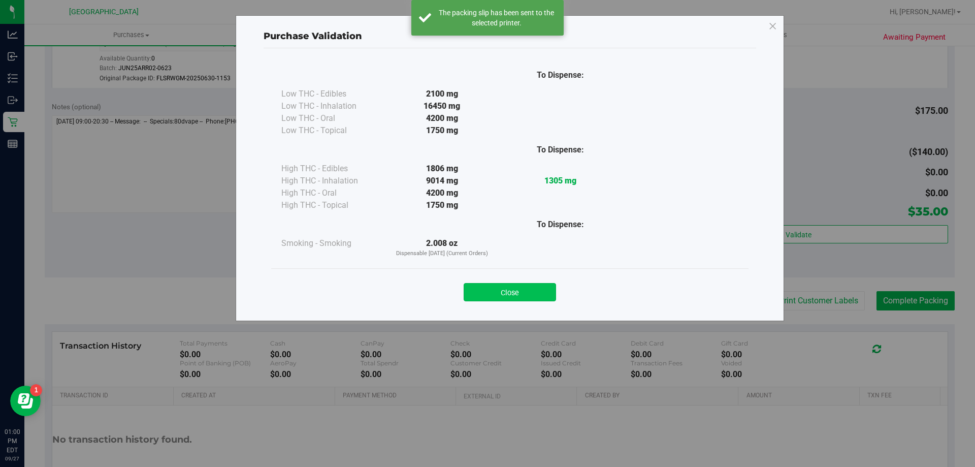
click at [538, 288] on button "Close" at bounding box center [510, 292] width 92 height 18
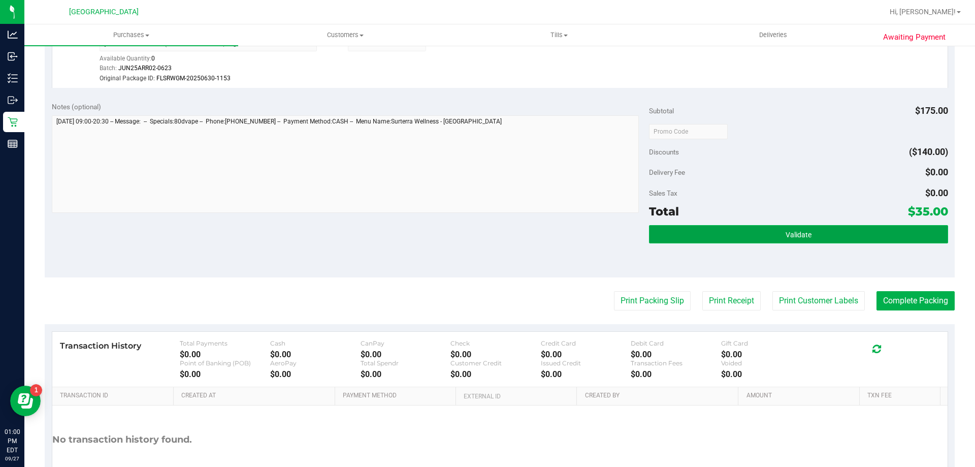
click at [857, 226] on button "Validate" at bounding box center [798, 234] width 299 height 18
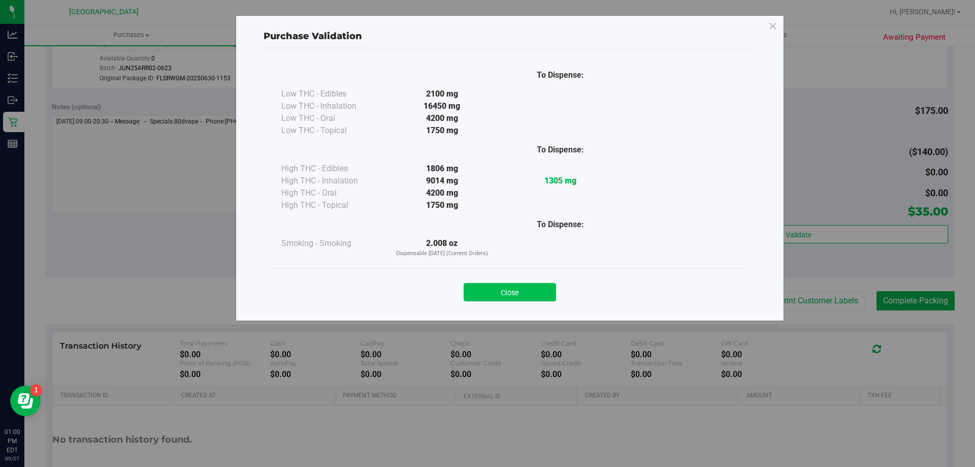
click at [533, 286] on button "Close" at bounding box center [510, 292] width 92 height 18
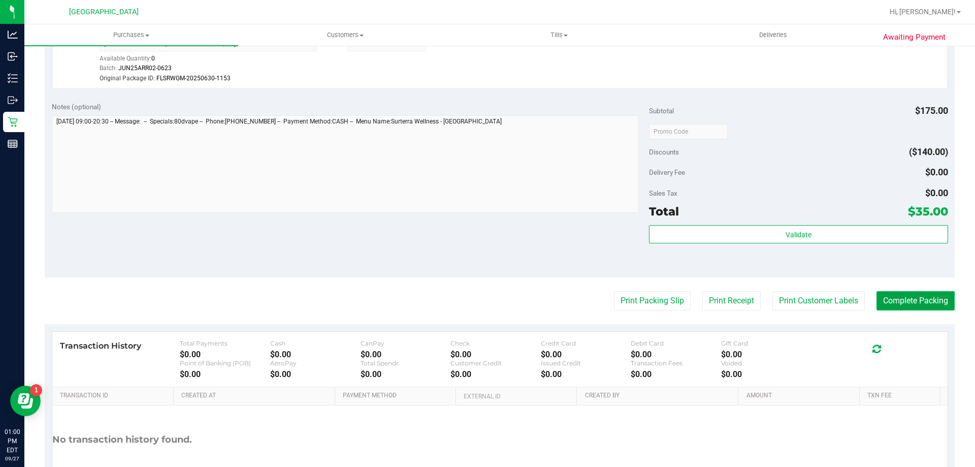
click at [895, 295] on button "Complete Packing" at bounding box center [916, 300] width 78 height 19
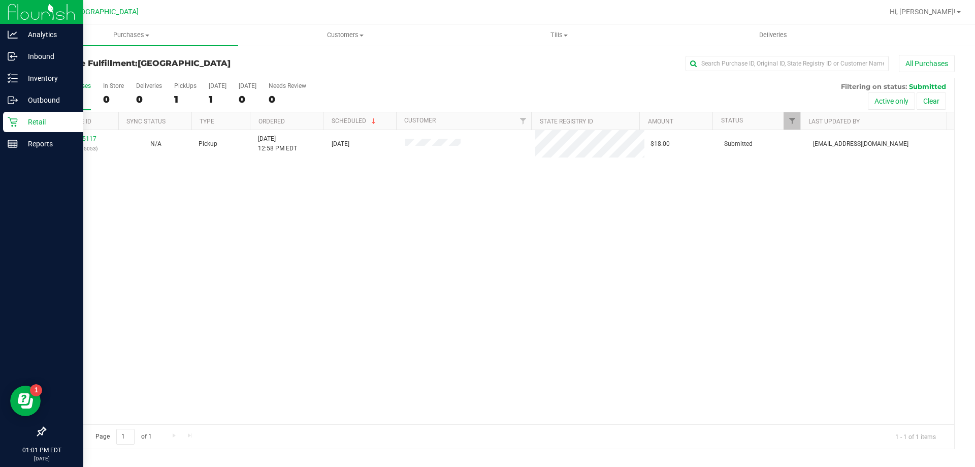
click at [39, 115] on div "Retail" at bounding box center [43, 122] width 80 height 20
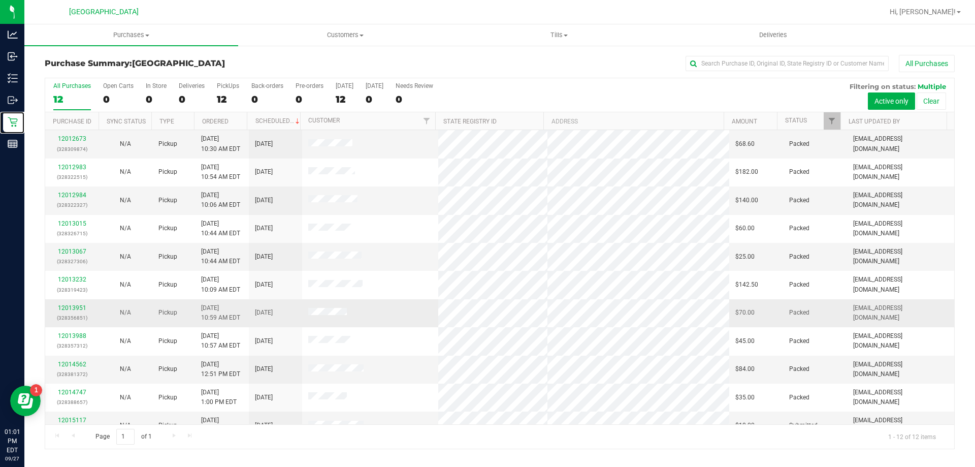
scroll to position [43, 0]
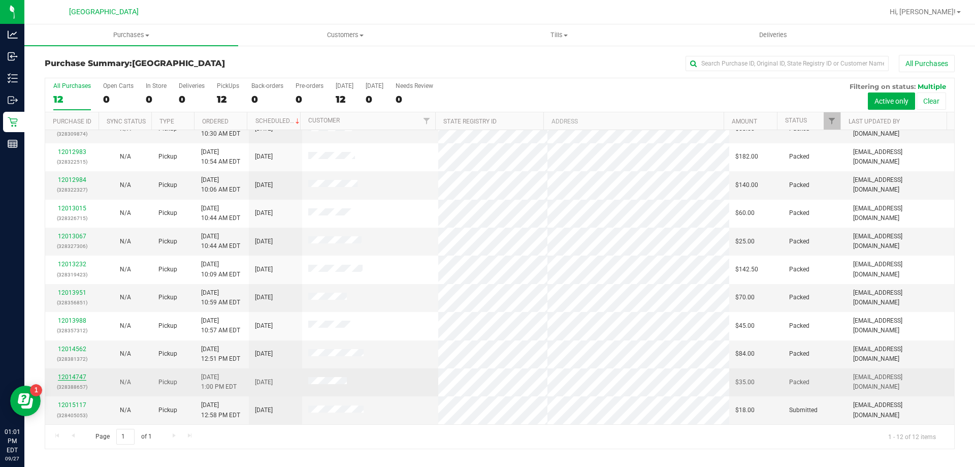
click at [84, 374] on link "12014747" at bounding box center [72, 376] width 28 height 7
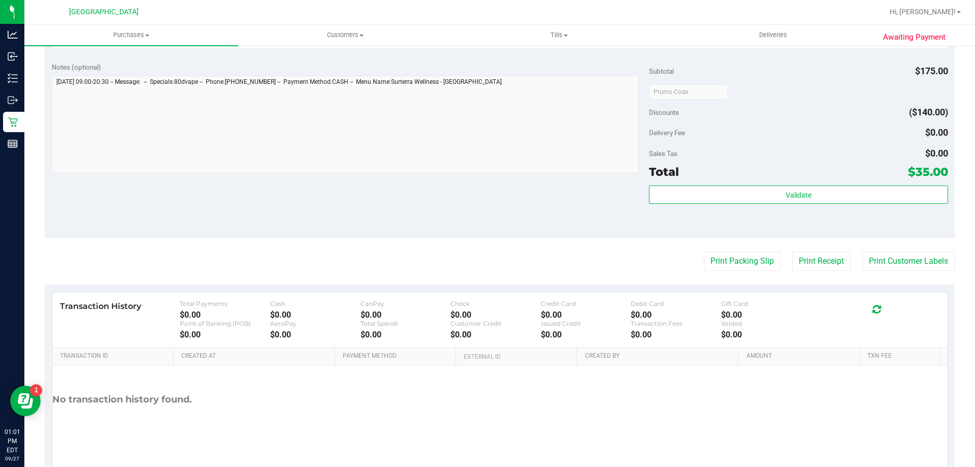
scroll to position [356, 0]
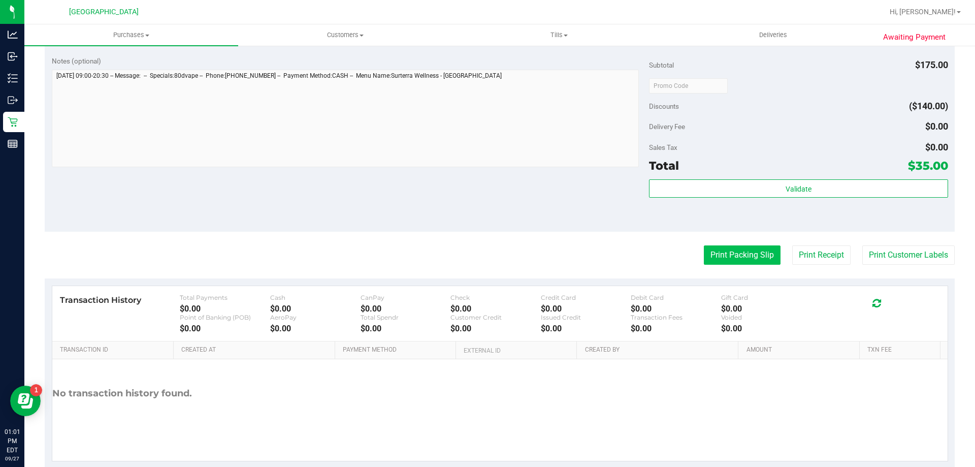
click at [747, 254] on button "Print Packing Slip" at bounding box center [742, 254] width 77 height 19
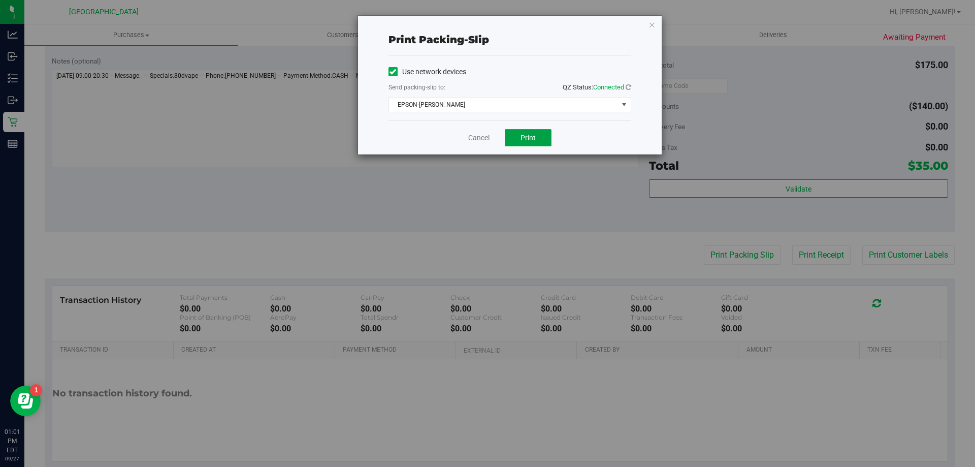
click at [517, 137] on button "Print" at bounding box center [528, 137] width 47 height 17
click at [478, 139] on link "Cancel" at bounding box center [478, 138] width 21 height 11
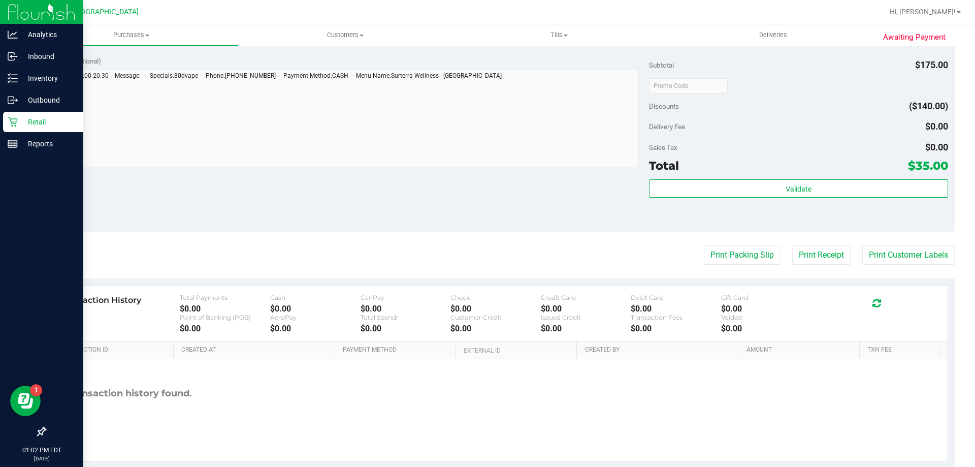
click at [18, 118] on p "Retail" at bounding box center [48, 122] width 61 height 12
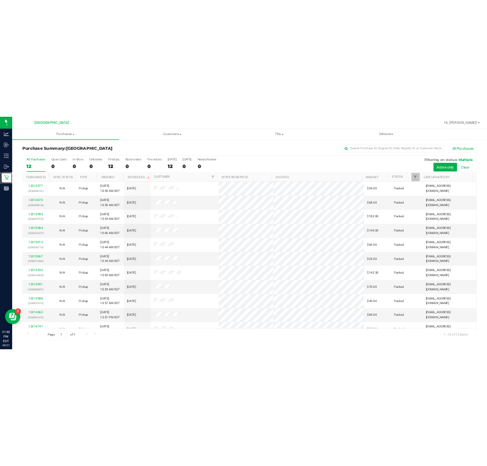
scroll to position [43, 0]
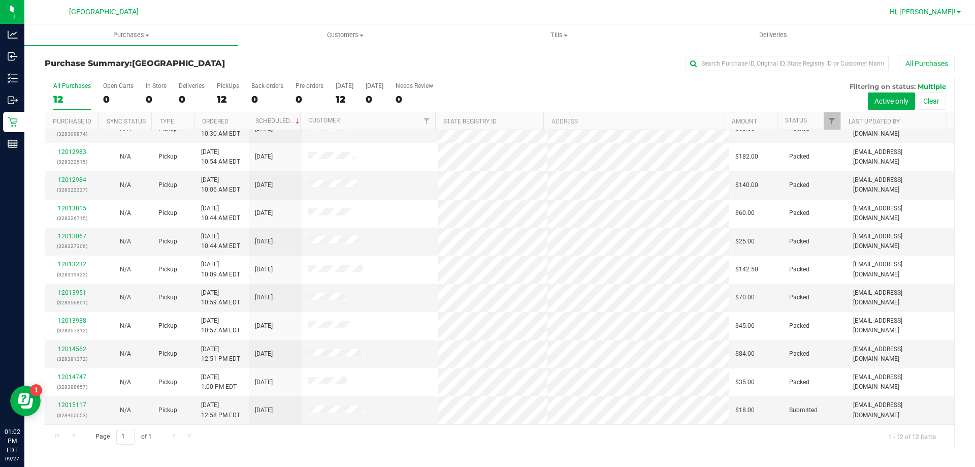
click at [942, 9] on span "Hi, [PERSON_NAME]!" at bounding box center [923, 12] width 66 height 8
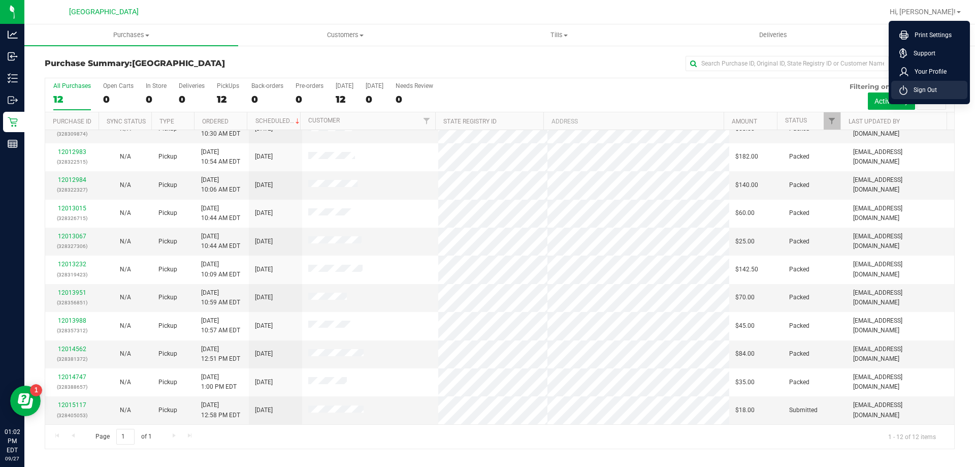
click at [919, 90] on span "Sign Out" at bounding box center [922, 90] width 29 height 10
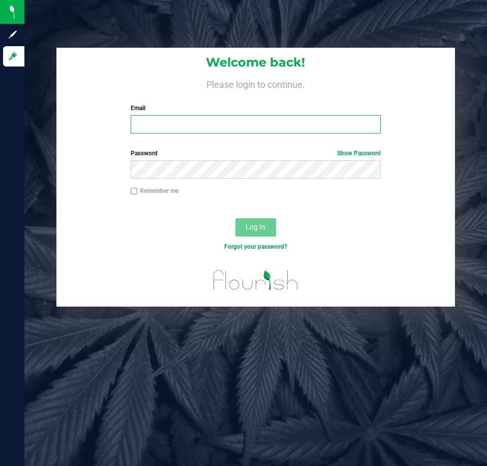
click at [224, 116] on input "Email" at bounding box center [256, 124] width 250 height 18
type input "[EMAIL_ADDRESS][DOMAIN_NAME]"
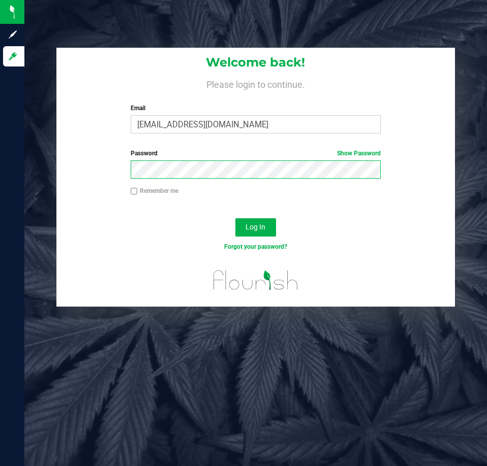
click at [235, 218] on button "Log In" at bounding box center [255, 227] width 41 height 18
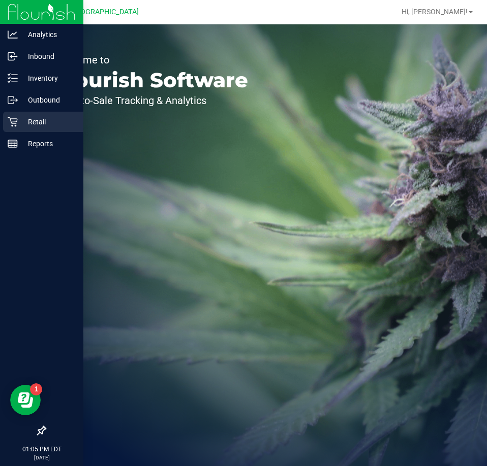
click at [21, 125] on p "Retail" at bounding box center [48, 122] width 61 height 12
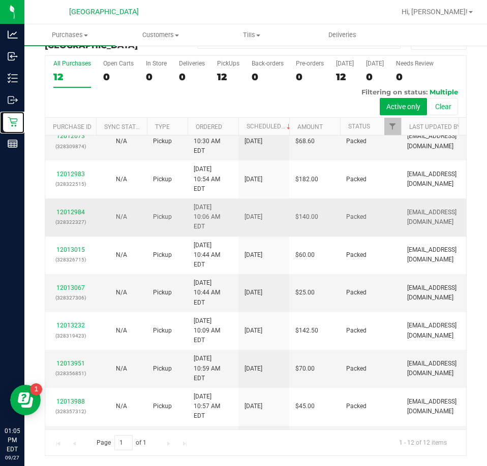
scroll to position [100, 0]
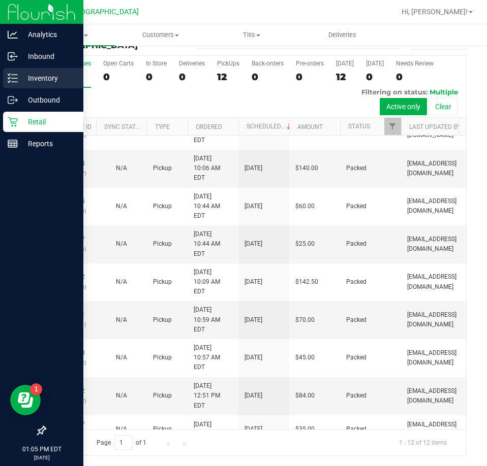
click at [20, 86] on div "Inventory" at bounding box center [43, 78] width 80 height 20
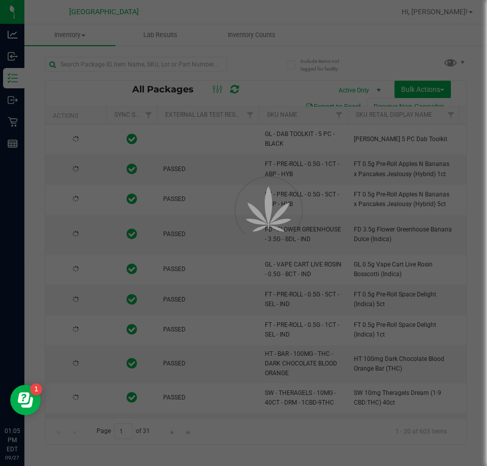
click at [146, 56] on div at bounding box center [243, 233] width 487 height 466
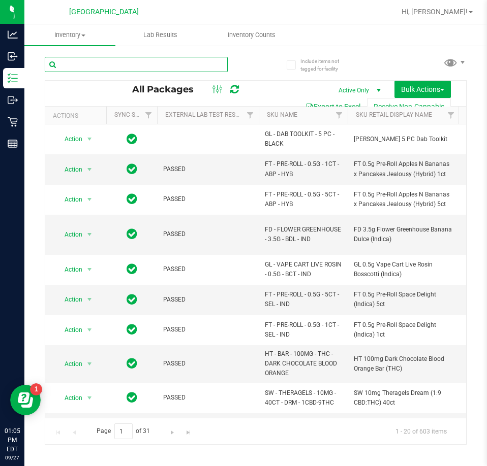
click at [133, 57] on input "text" at bounding box center [136, 64] width 183 height 15
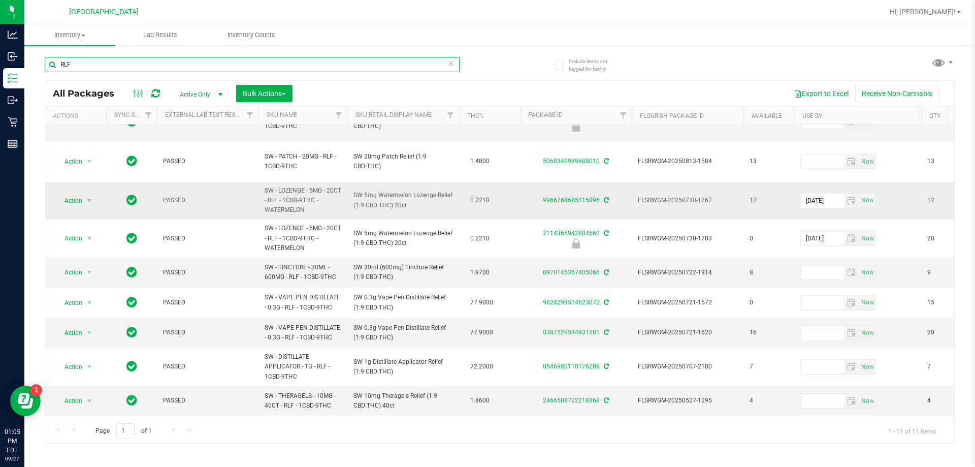
scroll to position [68, 0]
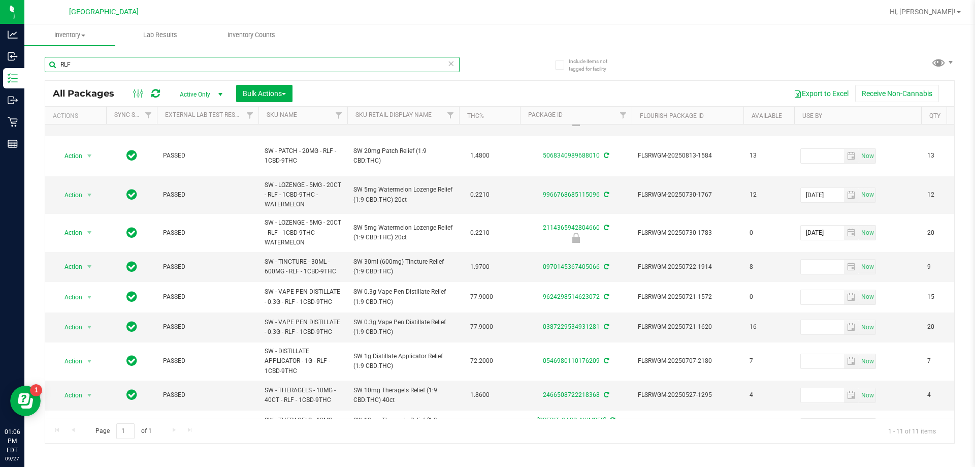
type input "RLF"
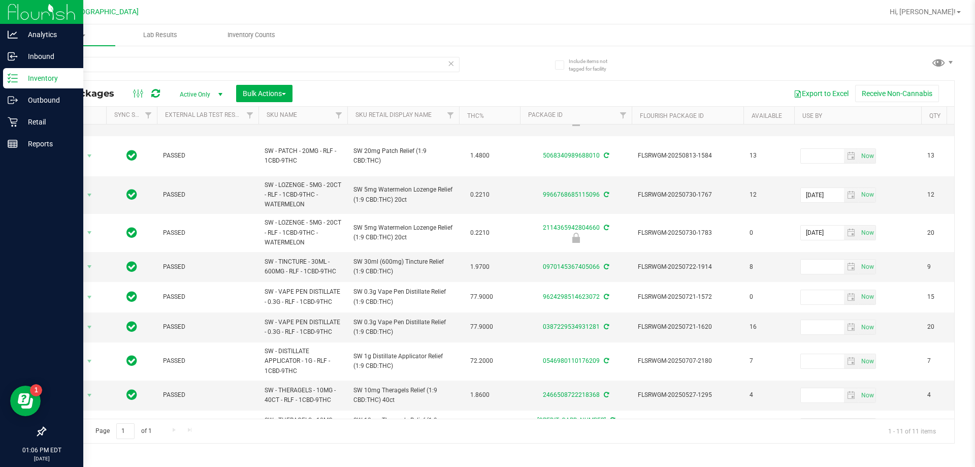
click at [58, 1] on img at bounding box center [42, 12] width 68 height 24
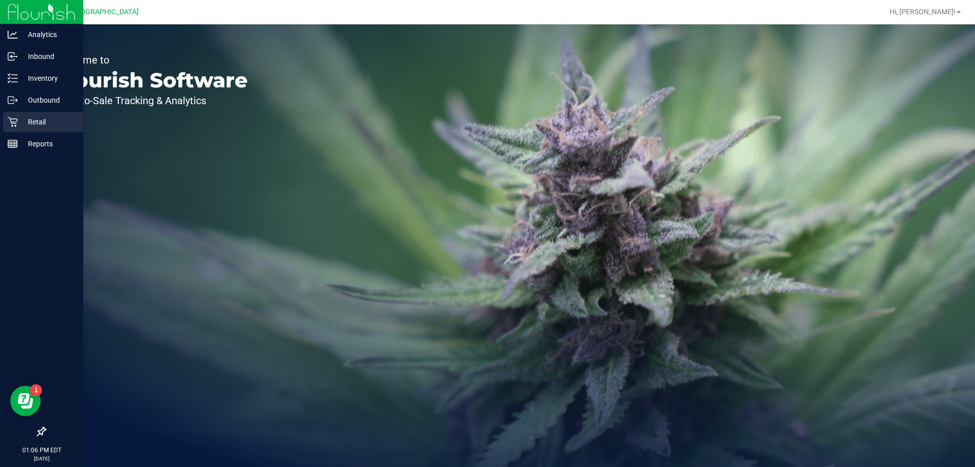
click at [43, 123] on p "Retail" at bounding box center [48, 122] width 61 height 12
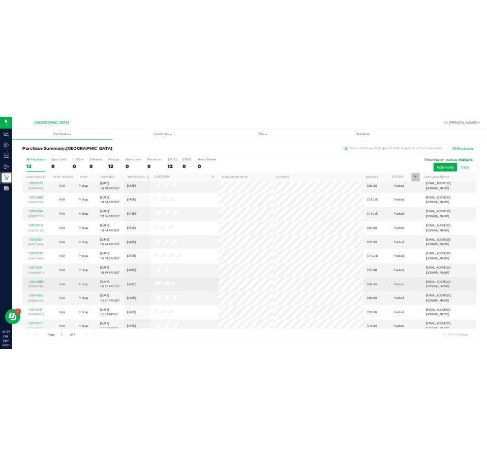
scroll to position [43, 0]
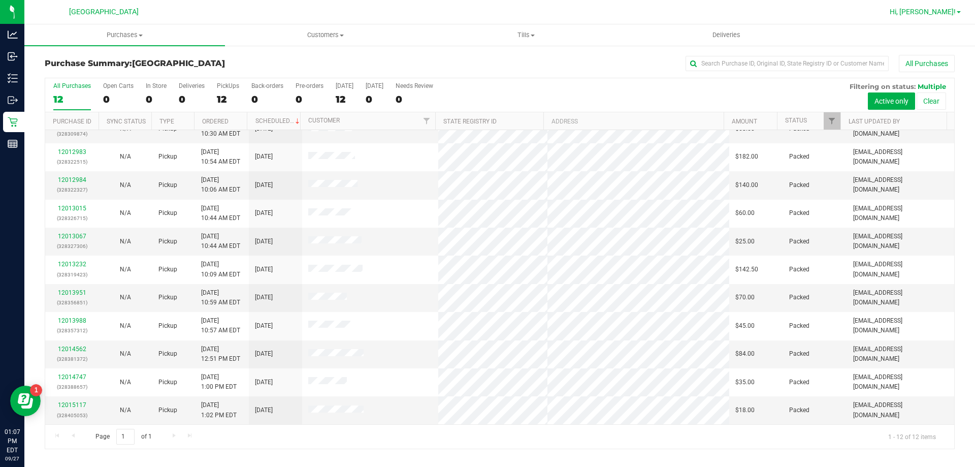
click at [952, 13] on span "Hi, [PERSON_NAME]!" at bounding box center [923, 12] width 66 height 8
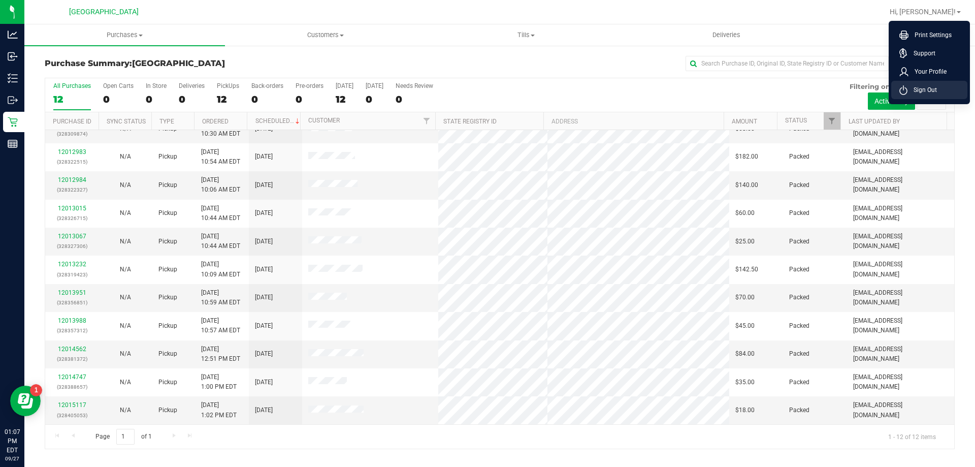
click at [945, 85] on li "Sign Out" at bounding box center [930, 90] width 76 height 18
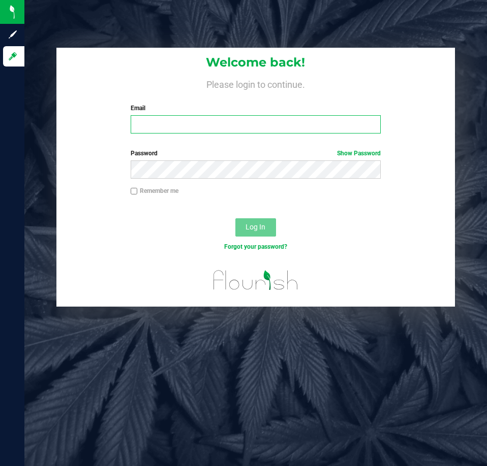
drag, startPoint x: 271, startPoint y: 123, endPoint x: 272, endPoint y: 146, distance: 22.9
click at [271, 136] on div "Welcome back! Please login to continue. Email Required Please format your email…" at bounding box center [255, 95] width 398 height 94
drag, startPoint x: 285, startPoint y: 125, endPoint x: 301, endPoint y: 118, distance: 17.3
click at [300, 107] on div "Email [EMAIL_ADDRESS][DOMAIN_NAME] Required Please format your email correctly." at bounding box center [255, 119] width 265 height 30
type input "[EMAIL_ADDRESS][DOMAIN_NAME]"
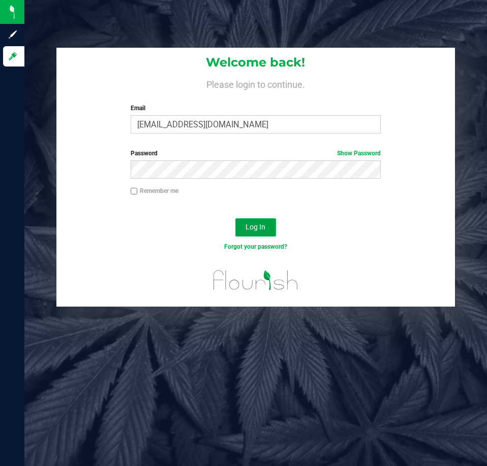
click at [264, 226] on span "Log In" at bounding box center [255, 227] width 20 height 8
